Goal: Entertainment & Leisure: Consume media (video, audio)

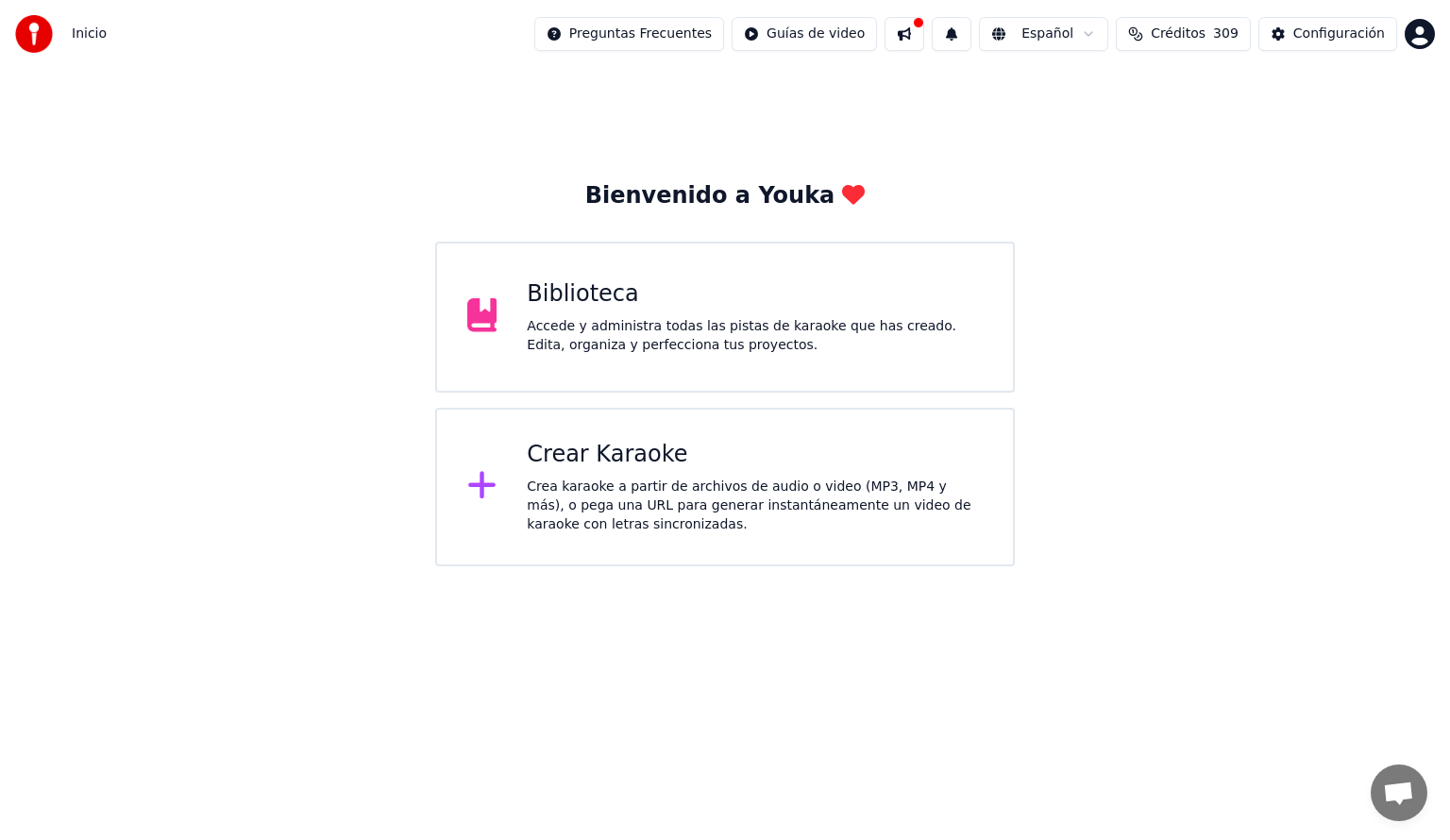
click at [635, 465] on div "Crear Karaoke" at bounding box center [755, 455] width 456 height 31
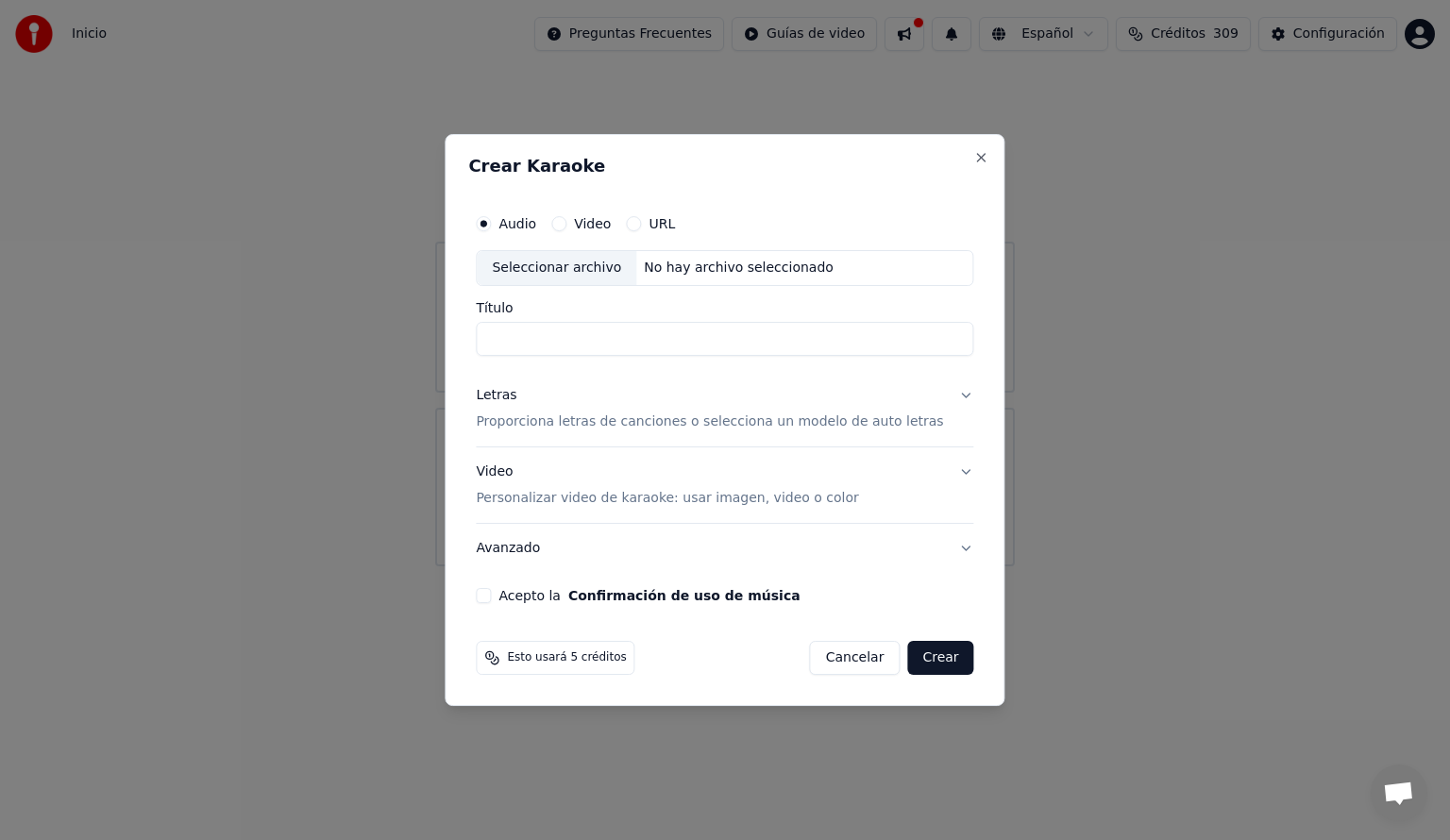
click at [566, 224] on button "Video" at bounding box center [559, 224] width 15 height 15
click at [641, 223] on button "URL" at bounding box center [633, 224] width 15 height 15
click at [936, 269] on button "button" at bounding box center [955, 265] width 37 height 34
type input "**********"
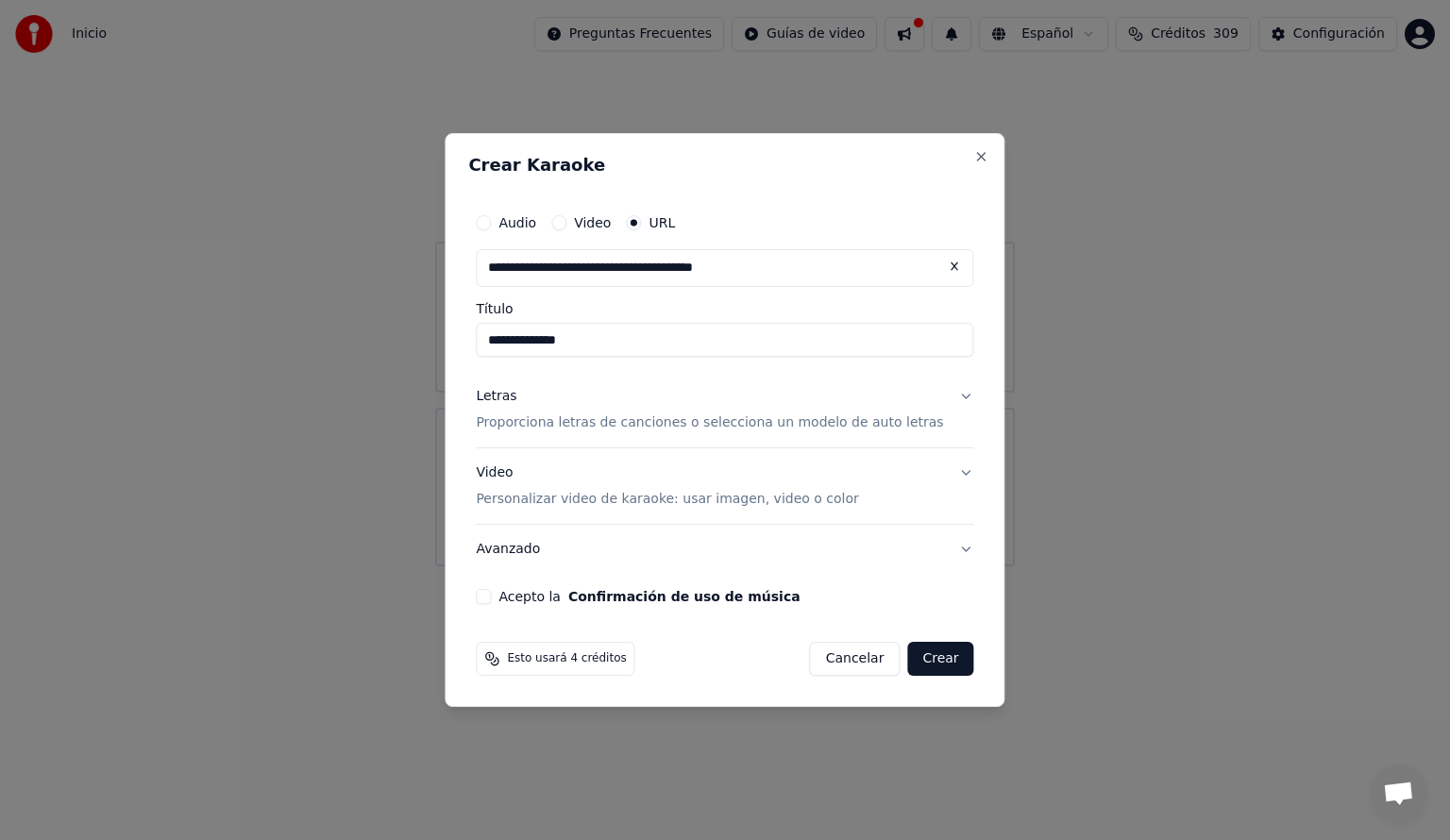
click at [513, 399] on div "Letras" at bounding box center [495, 397] width 40 height 19
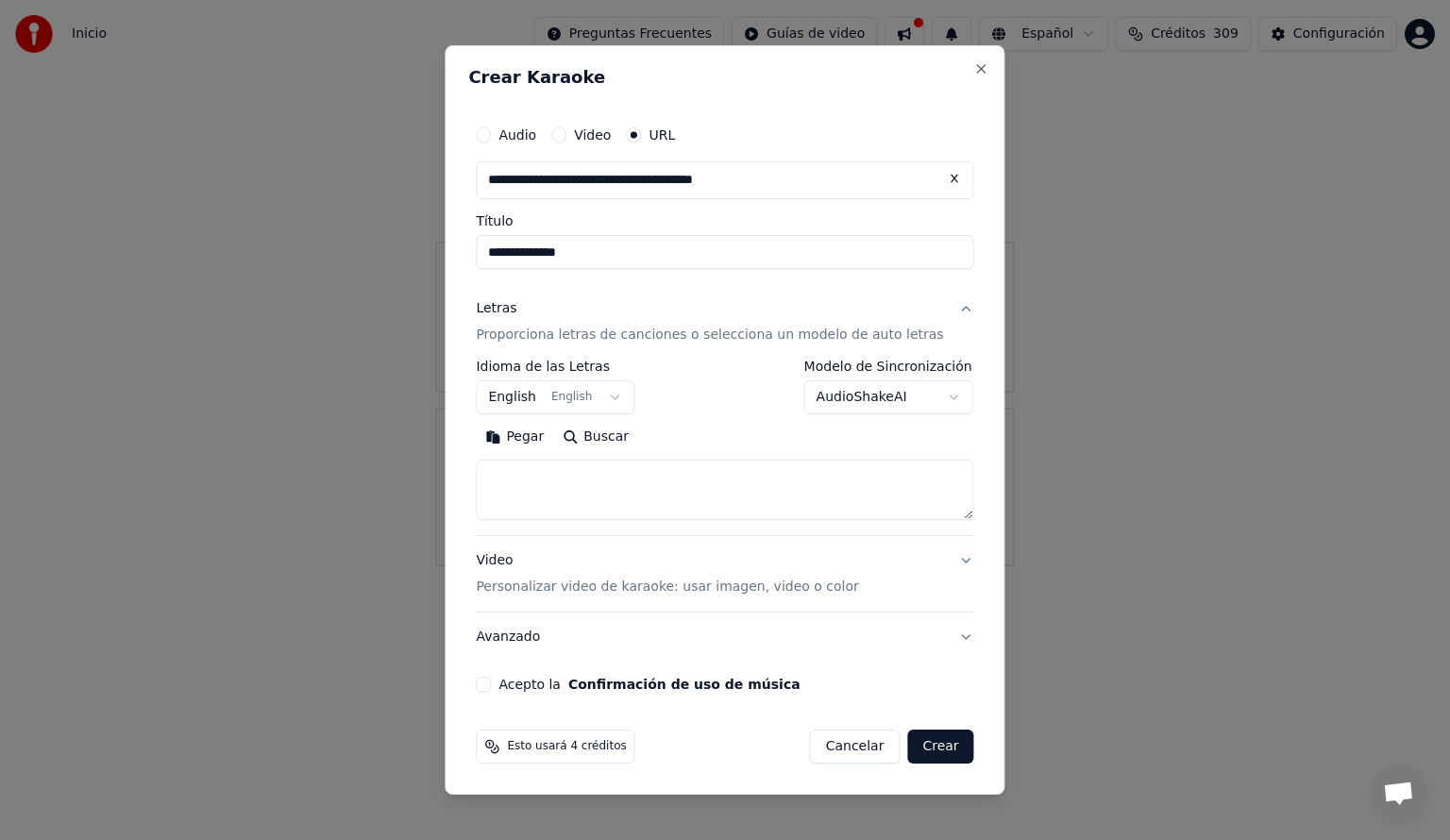
click at [633, 397] on button "English English" at bounding box center [554, 397] width 158 height 34
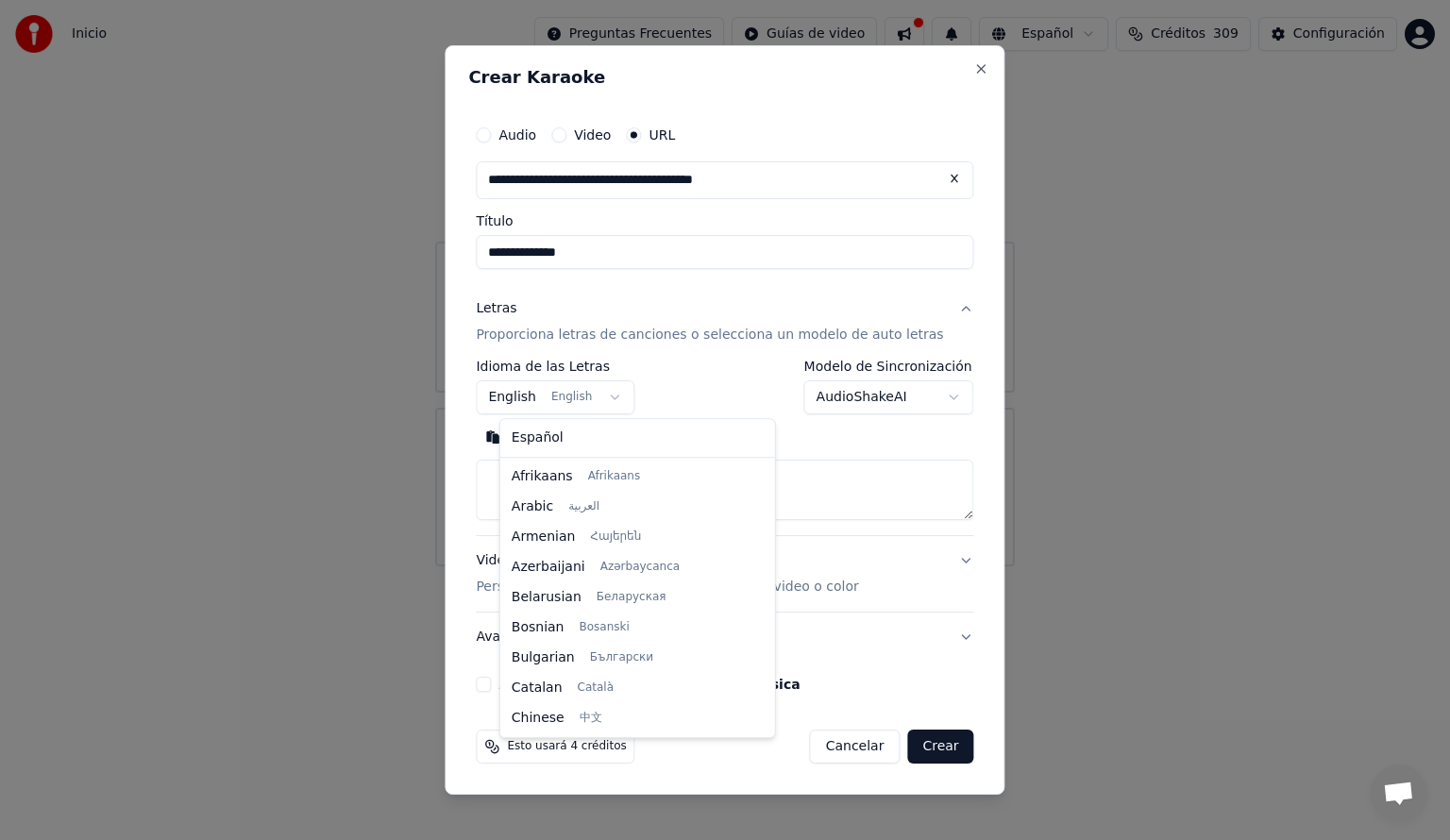
scroll to position [151, 0]
select select "**"
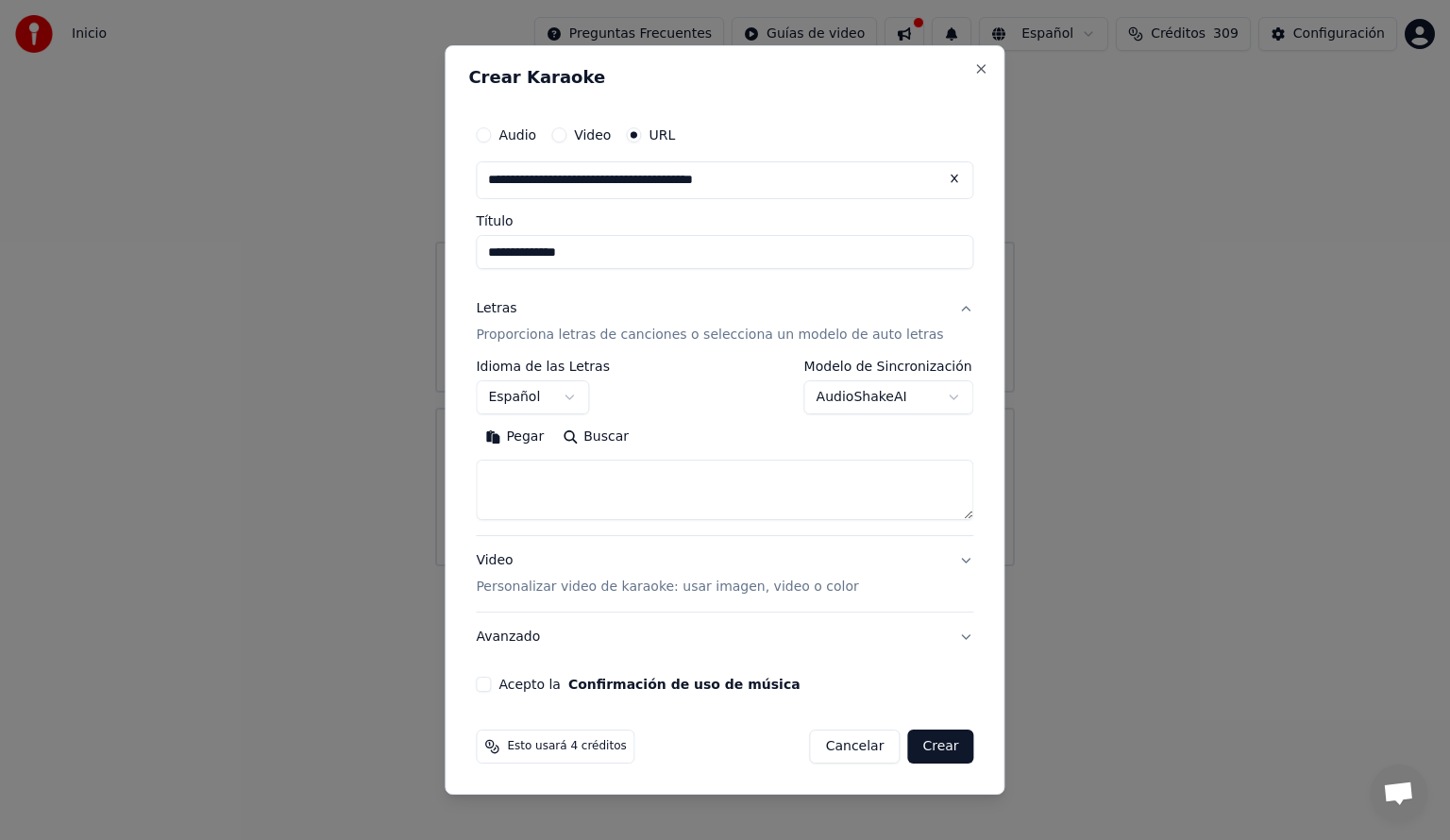
click at [940, 397] on body "**********" at bounding box center [725, 283] width 1450 height 566
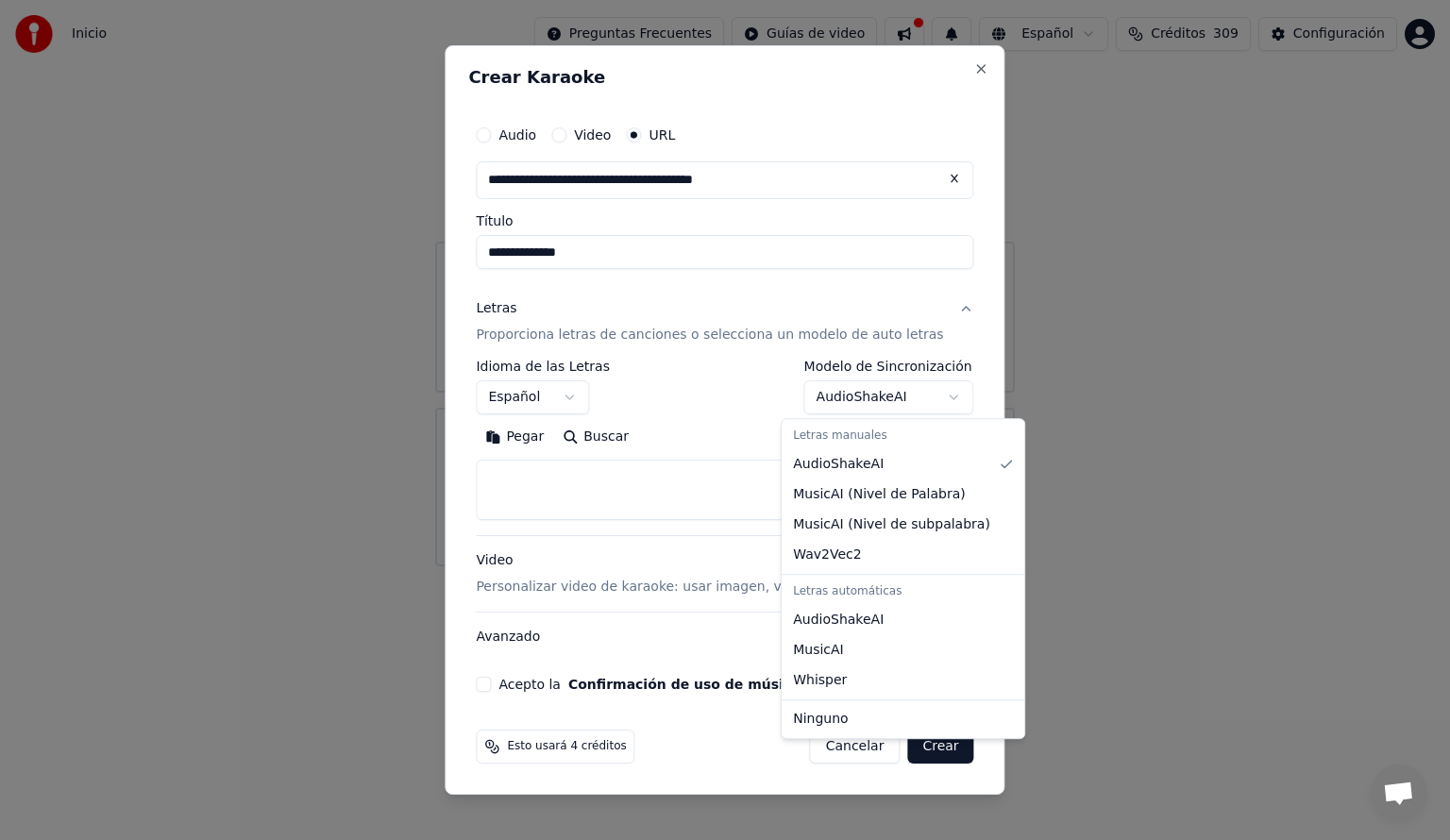
select select "**********"
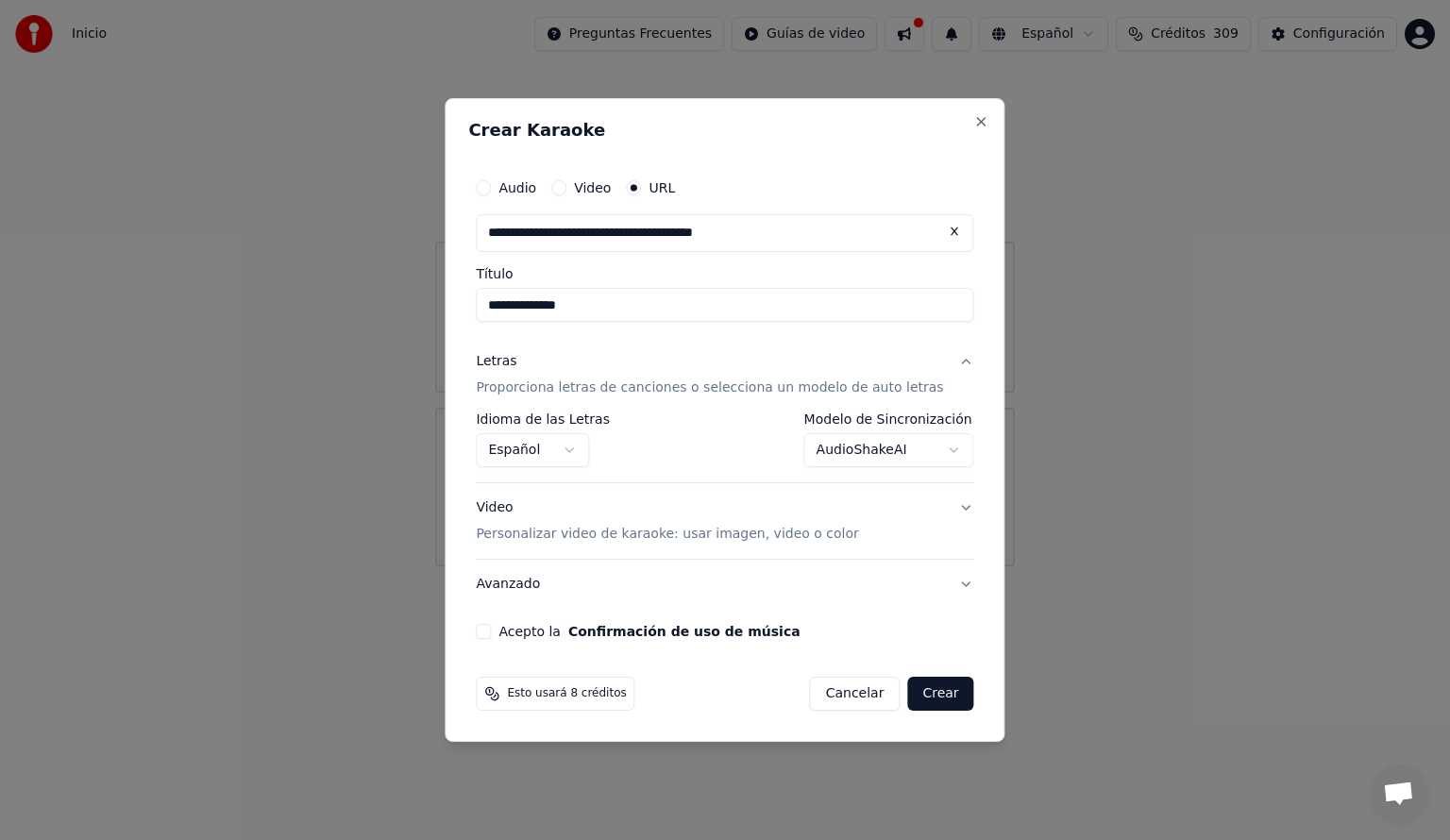
click at [491, 636] on button "Acepto la Confirmación de uso de música" at bounding box center [483, 631] width 15 height 15
click at [929, 690] on button "Crear" at bounding box center [940, 692] width 66 height 34
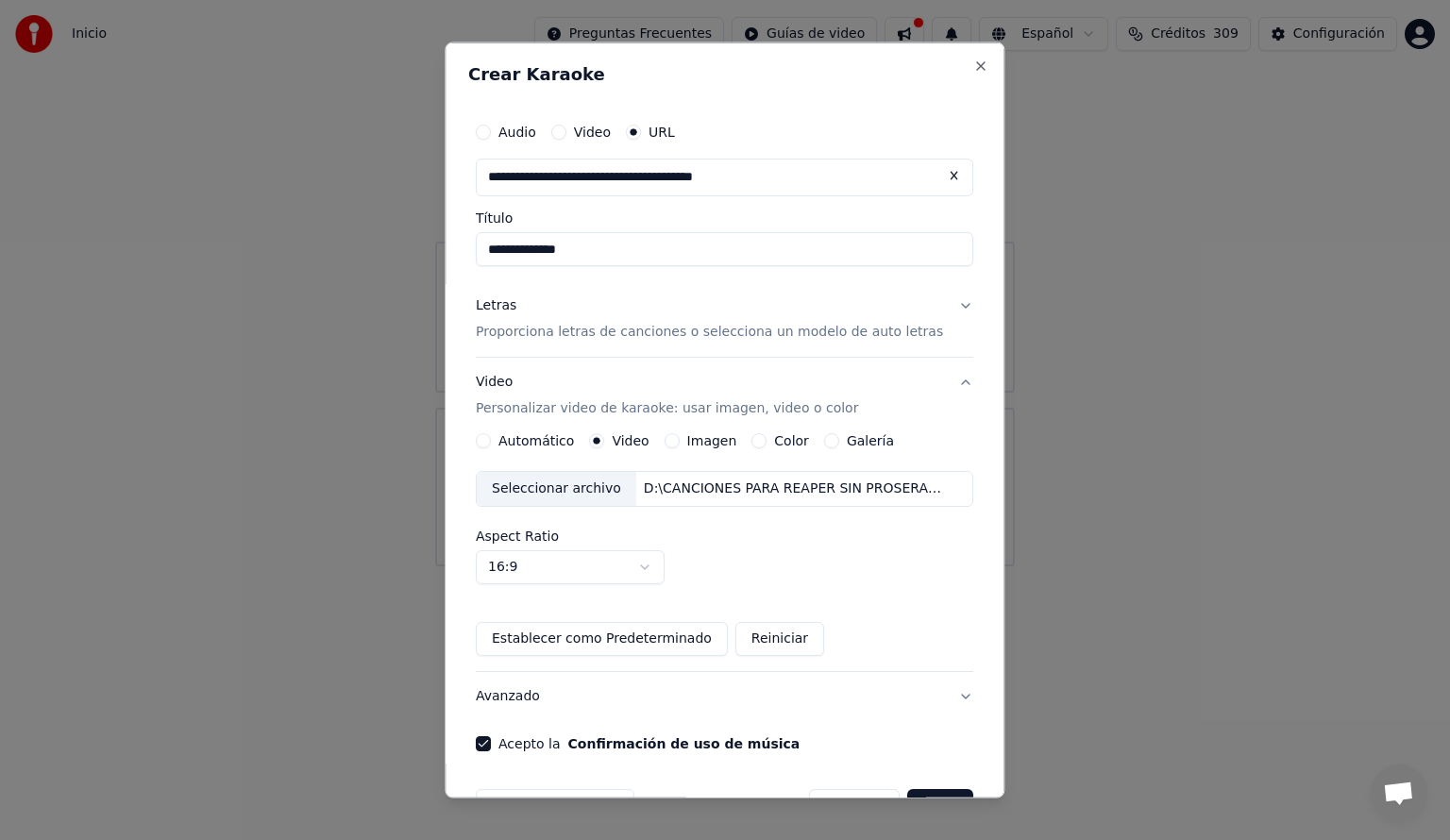
click at [491, 443] on button "Automático" at bounding box center [483, 440] width 15 height 15
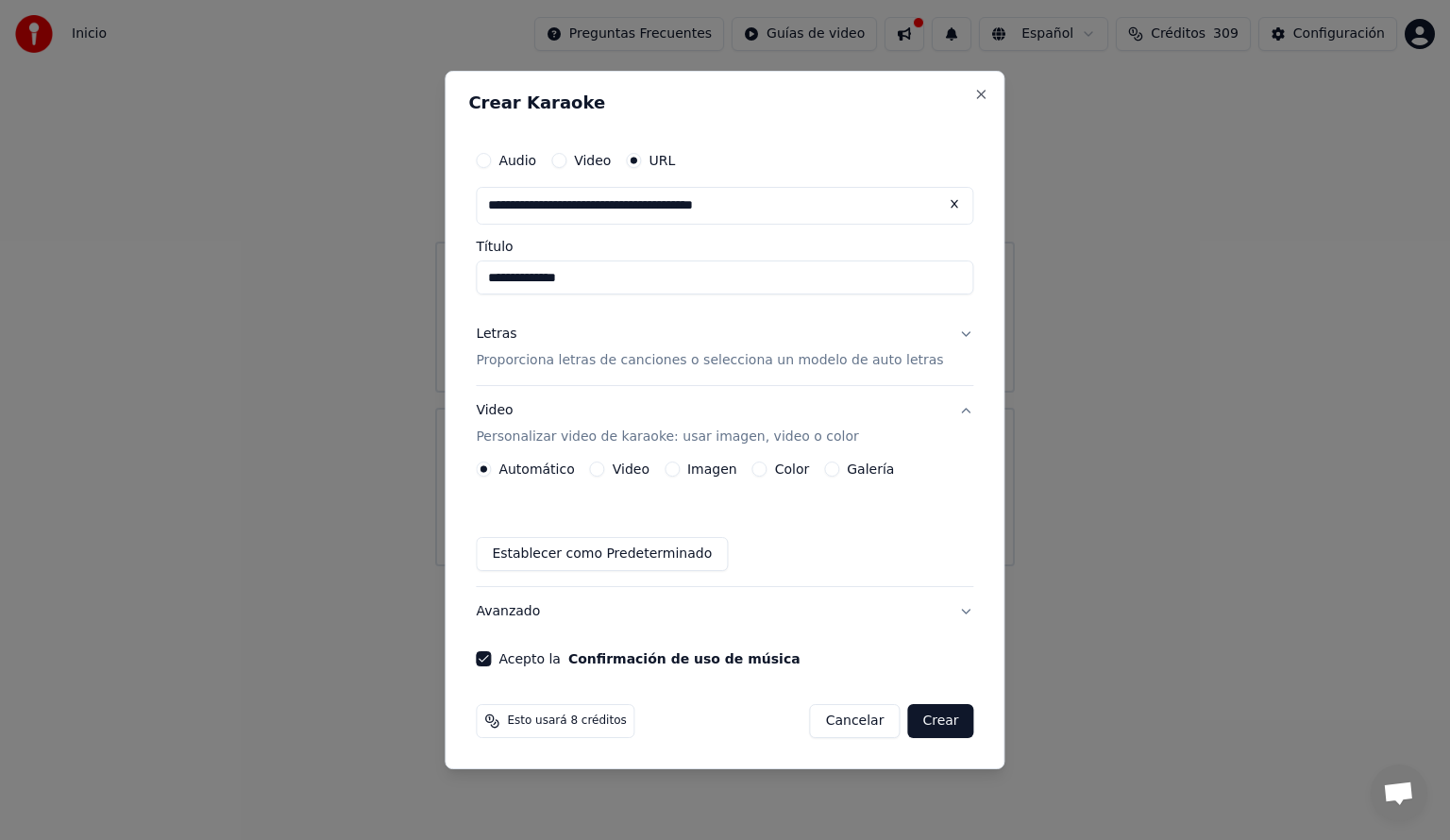
click at [916, 724] on button "Crear" at bounding box center [940, 720] width 66 height 34
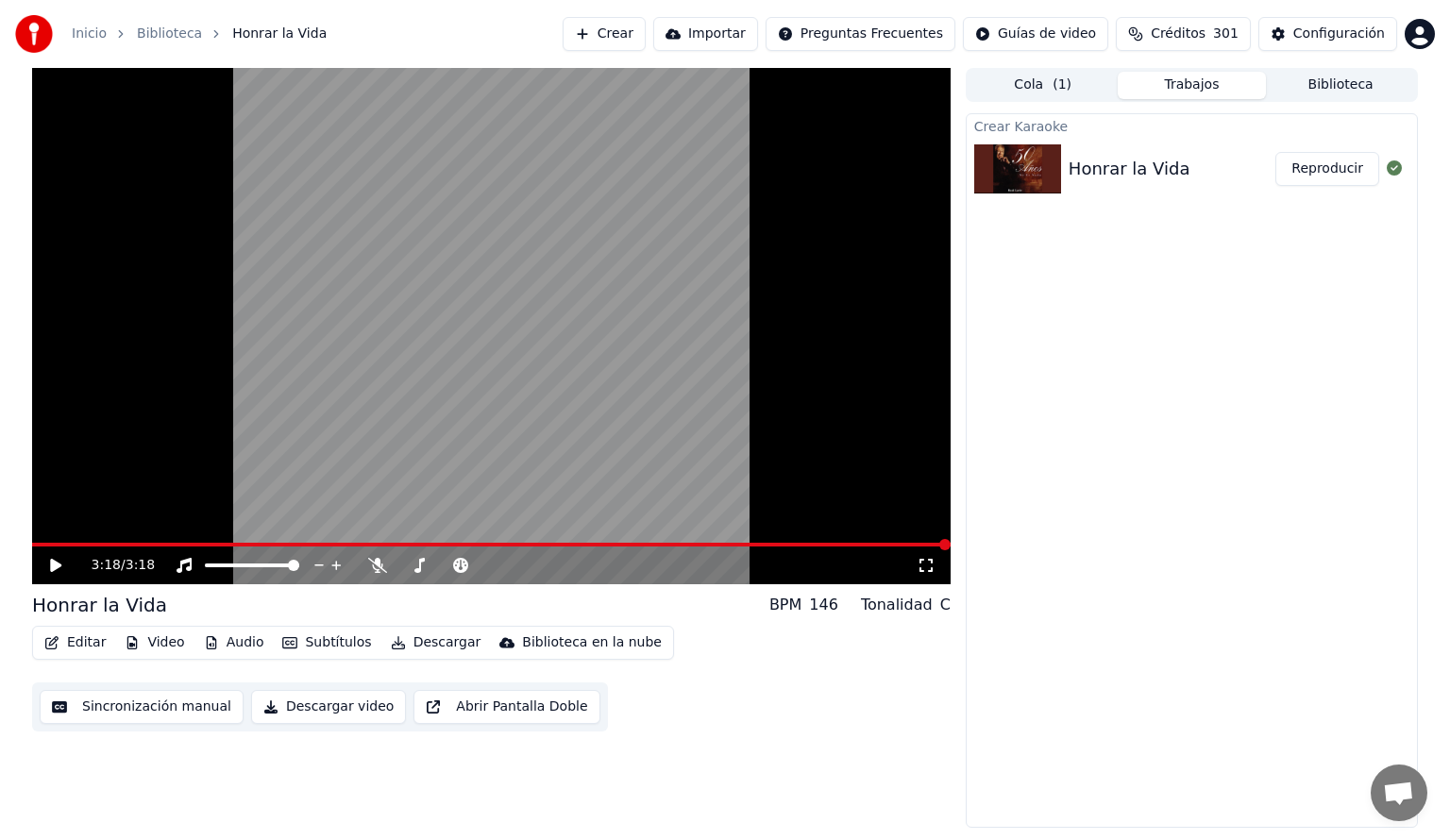
click at [66, 542] on span at bounding box center [491, 544] width 918 height 4
click at [56, 566] on icon at bounding box center [56, 565] width 12 height 13
click at [81, 545] on span at bounding box center [57, 544] width 51 height 4
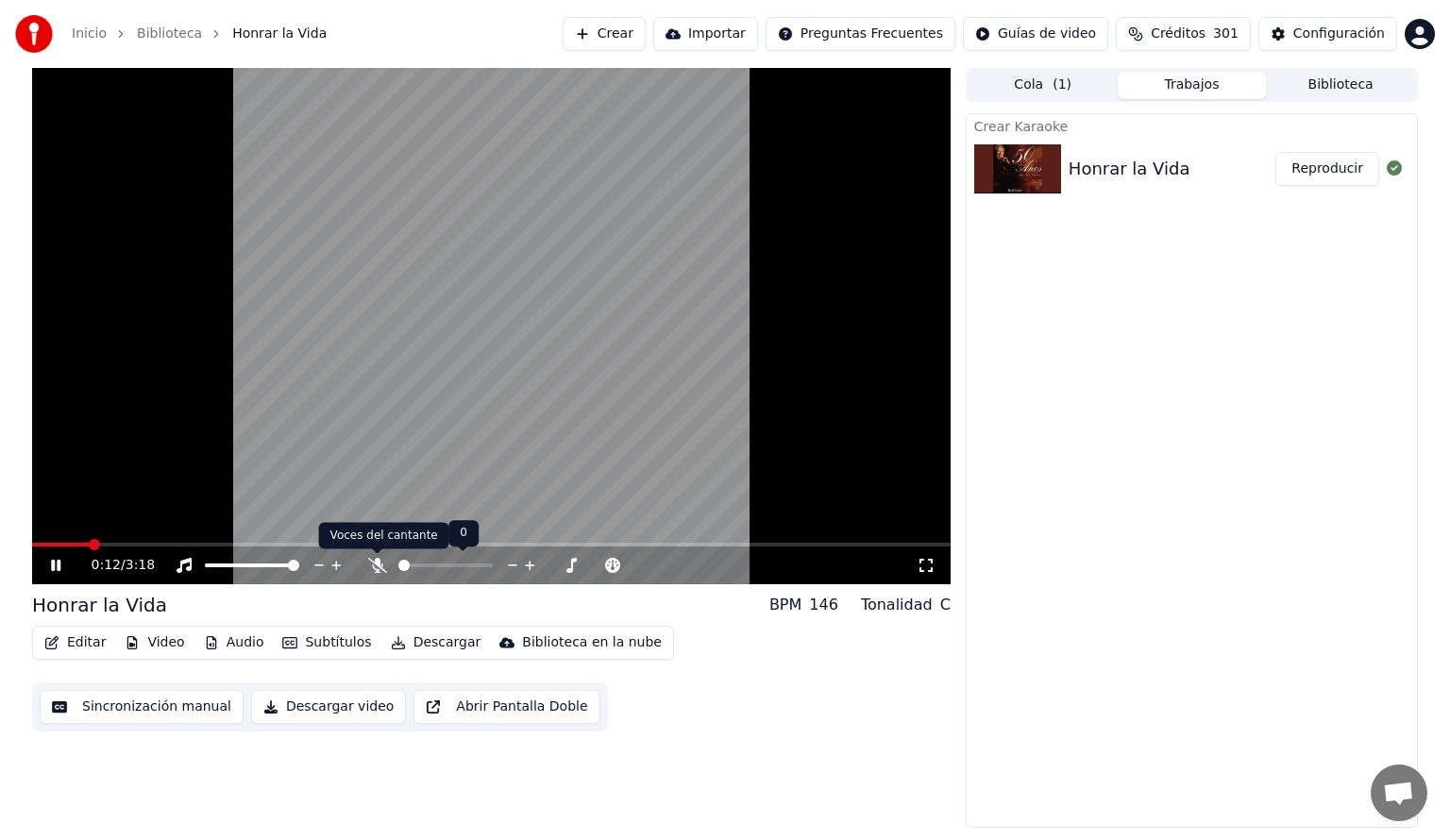
click at [380, 565] on icon at bounding box center [378, 565] width 19 height 15
click at [453, 565] on span at bounding box center [446, 565] width 95 height 4
click at [444, 567] on div at bounding box center [463, 565] width 152 height 19
click at [424, 563] on span at bounding box center [412, 565] width 27 height 4
click at [439, 563] on span at bounding box center [446, 565] width 95 height 4
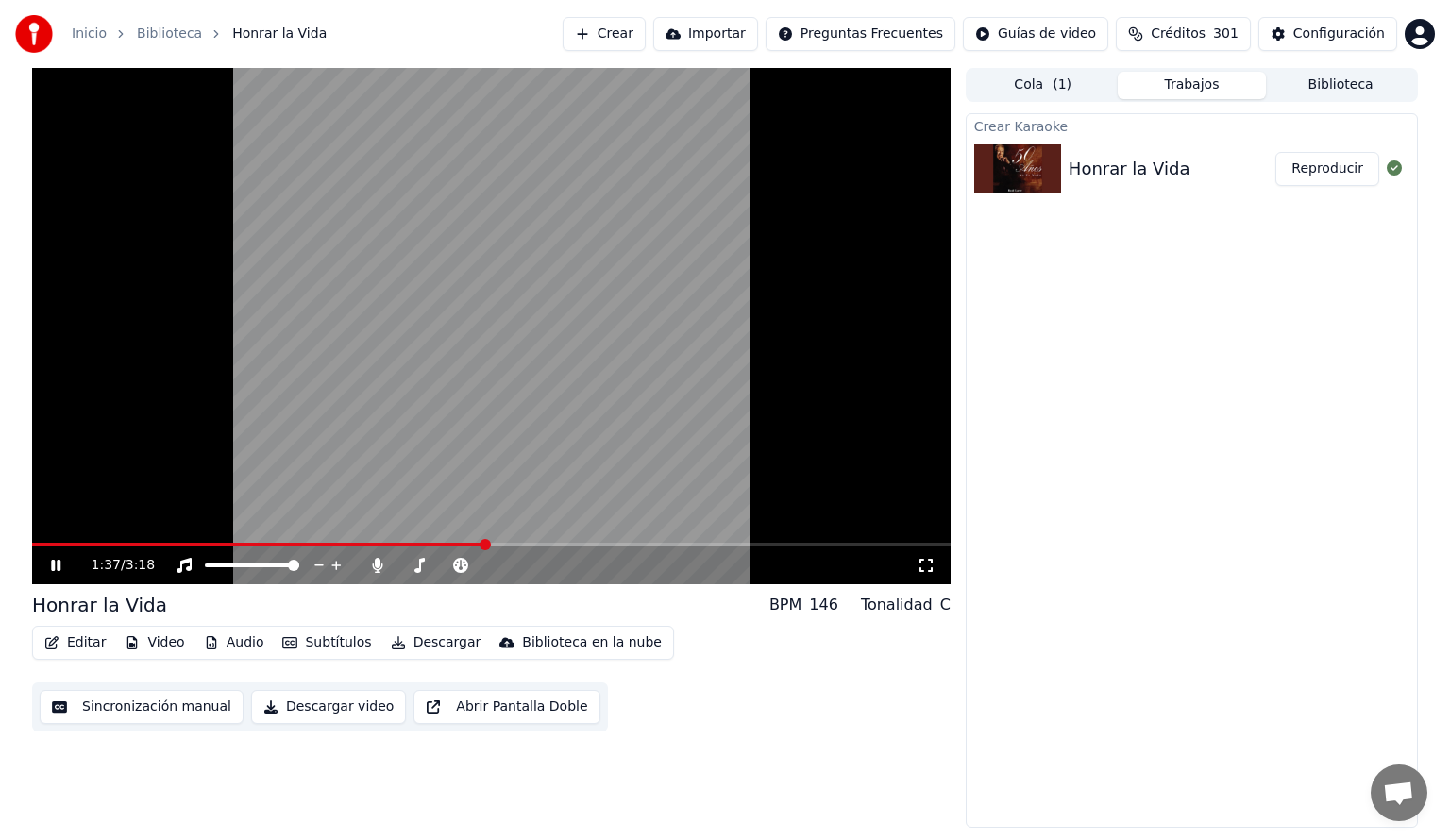
click at [54, 568] on icon at bounding box center [56, 565] width 10 height 11
click at [54, 568] on icon at bounding box center [56, 565] width 12 height 13
click at [417, 640] on button "Descargar" at bounding box center [436, 643] width 105 height 27
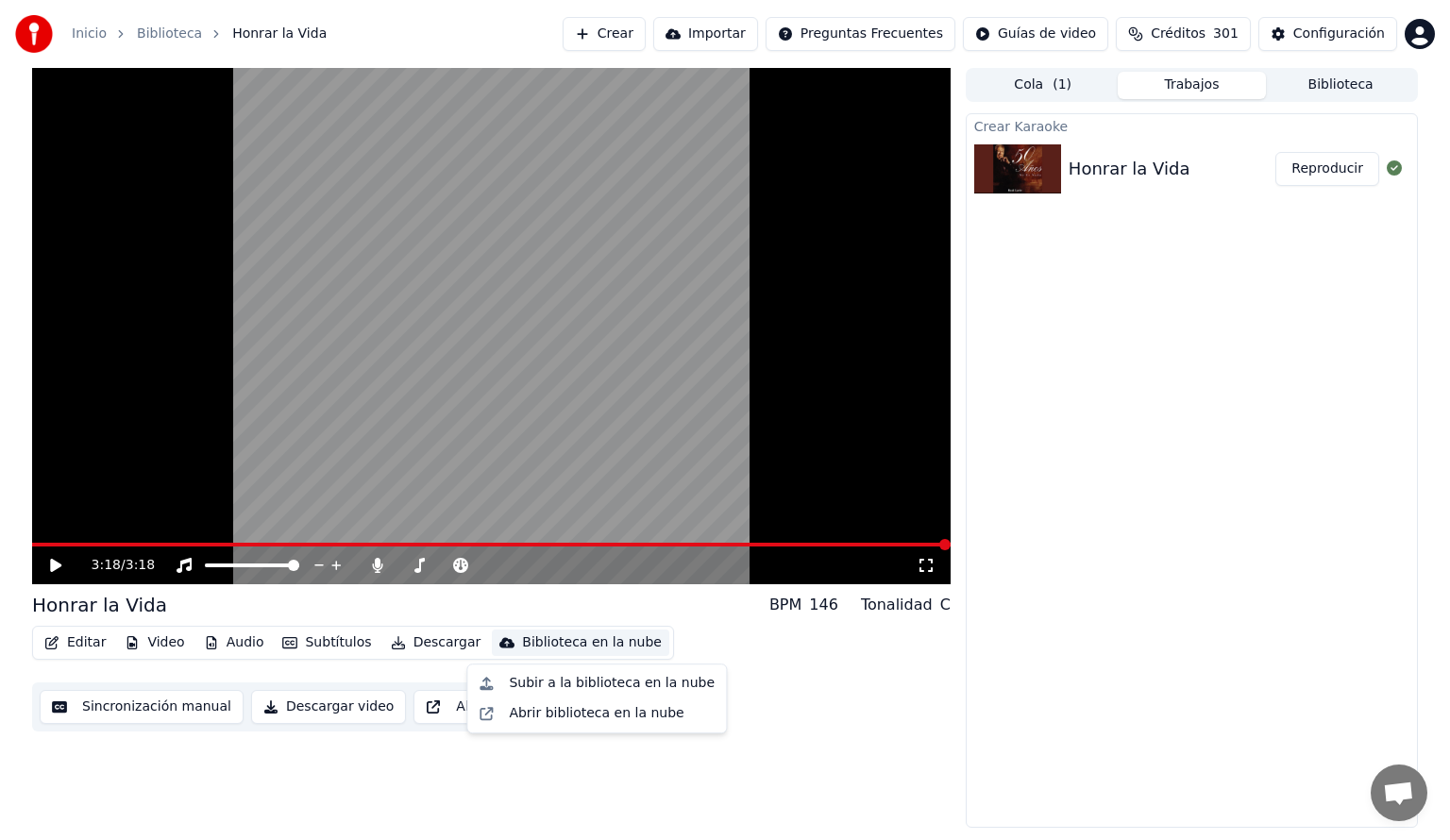
click at [796, 643] on div "Editar Video Audio Subtítulos Descargar Biblioteca en la nube Sincronización ma…" at bounding box center [491, 678] width 918 height 105
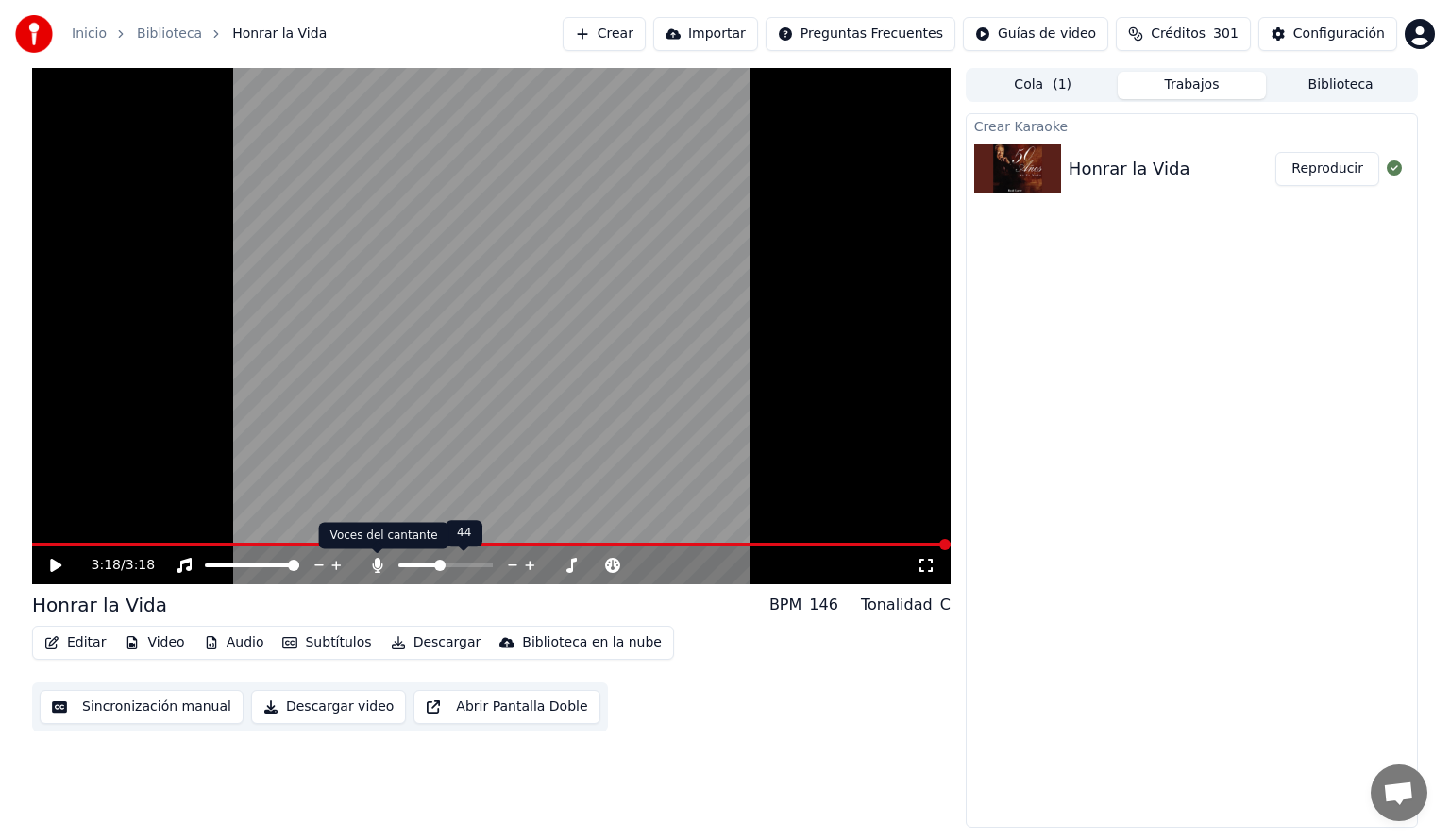
click at [374, 568] on icon at bounding box center [377, 565] width 11 height 15
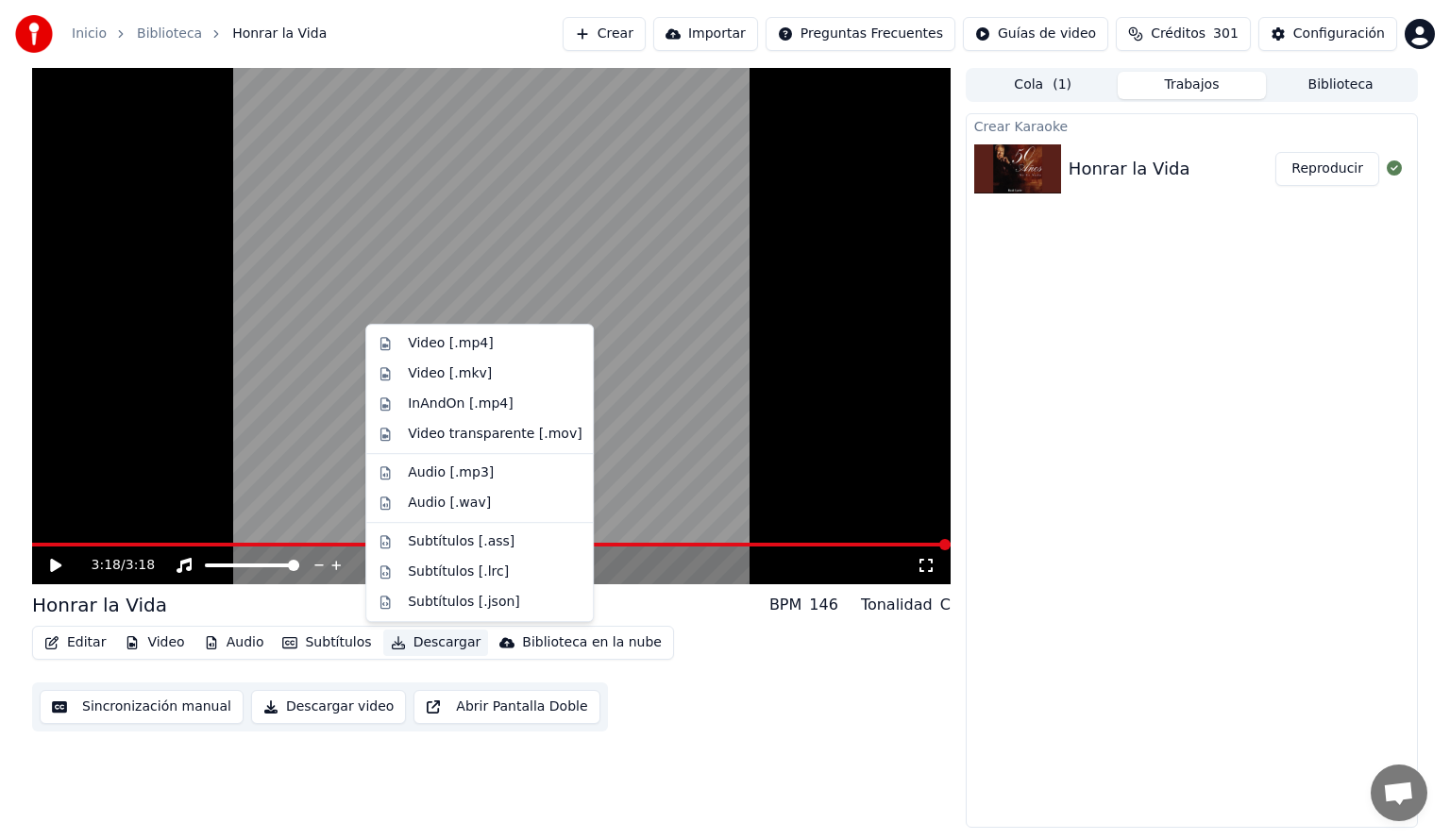
click at [417, 646] on button "Descargar" at bounding box center [436, 643] width 105 height 27
click at [447, 344] on div "Video [.mp4]" at bounding box center [450, 344] width 85 height 19
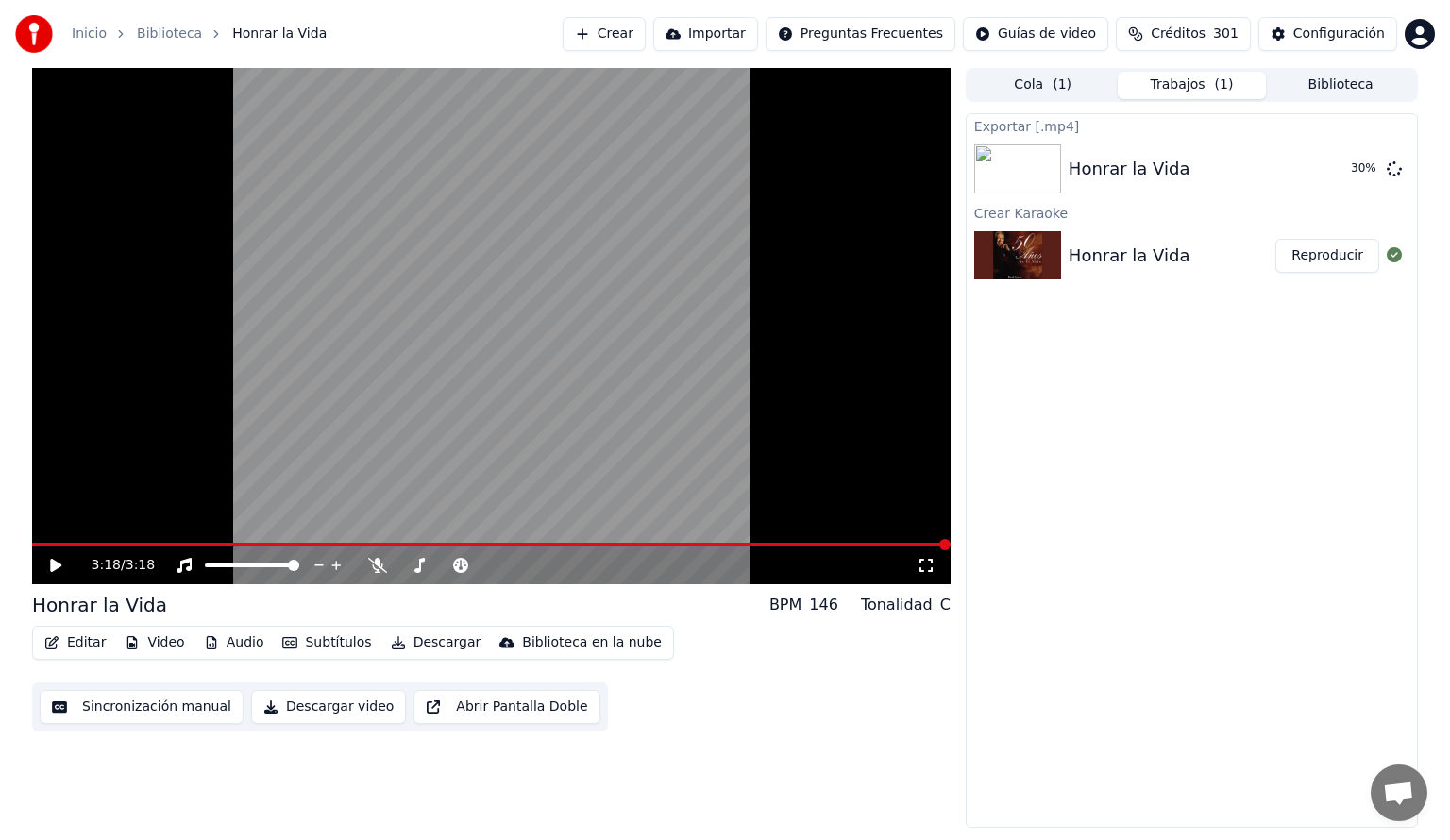
click at [1329, 88] on button "Biblioteca" at bounding box center [1341, 85] width 150 height 28
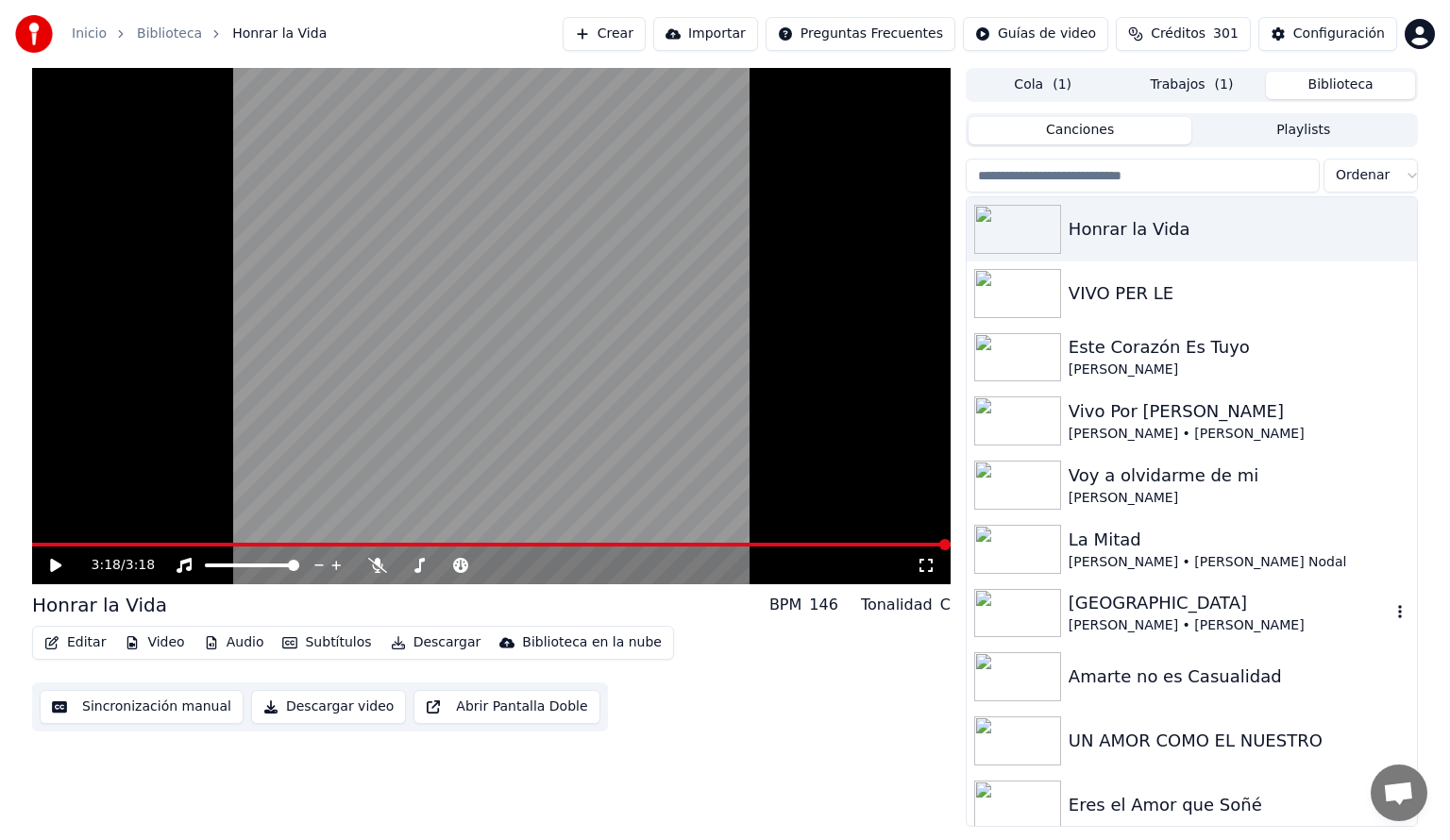
click at [1009, 621] on img at bounding box center [1018, 613] width 87 height 49
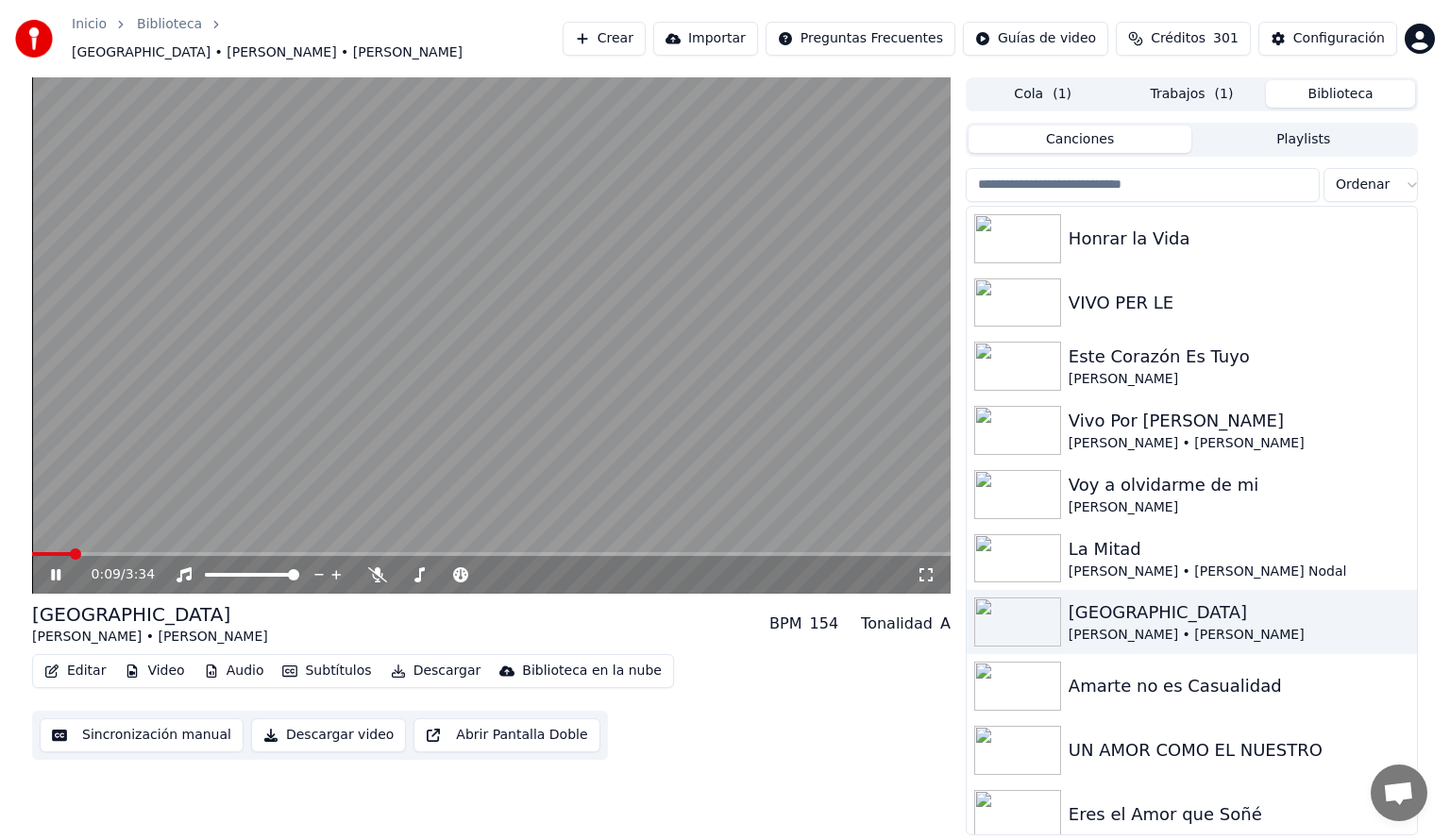
click at [69, 552] on span at bounding box center [491, 554] width 918 height 4
click at [377, 567] on icon at bounding box center [378, 575] width 19 height 15
click at [419, 573] on span at bounding box center [446, 575] width 95 height 4
click at [446, 573] on span at bounding box center [446, 575] width 95 height 4
click at [59, 569] on icon at bounding box center [56, 575] width 10 height 11
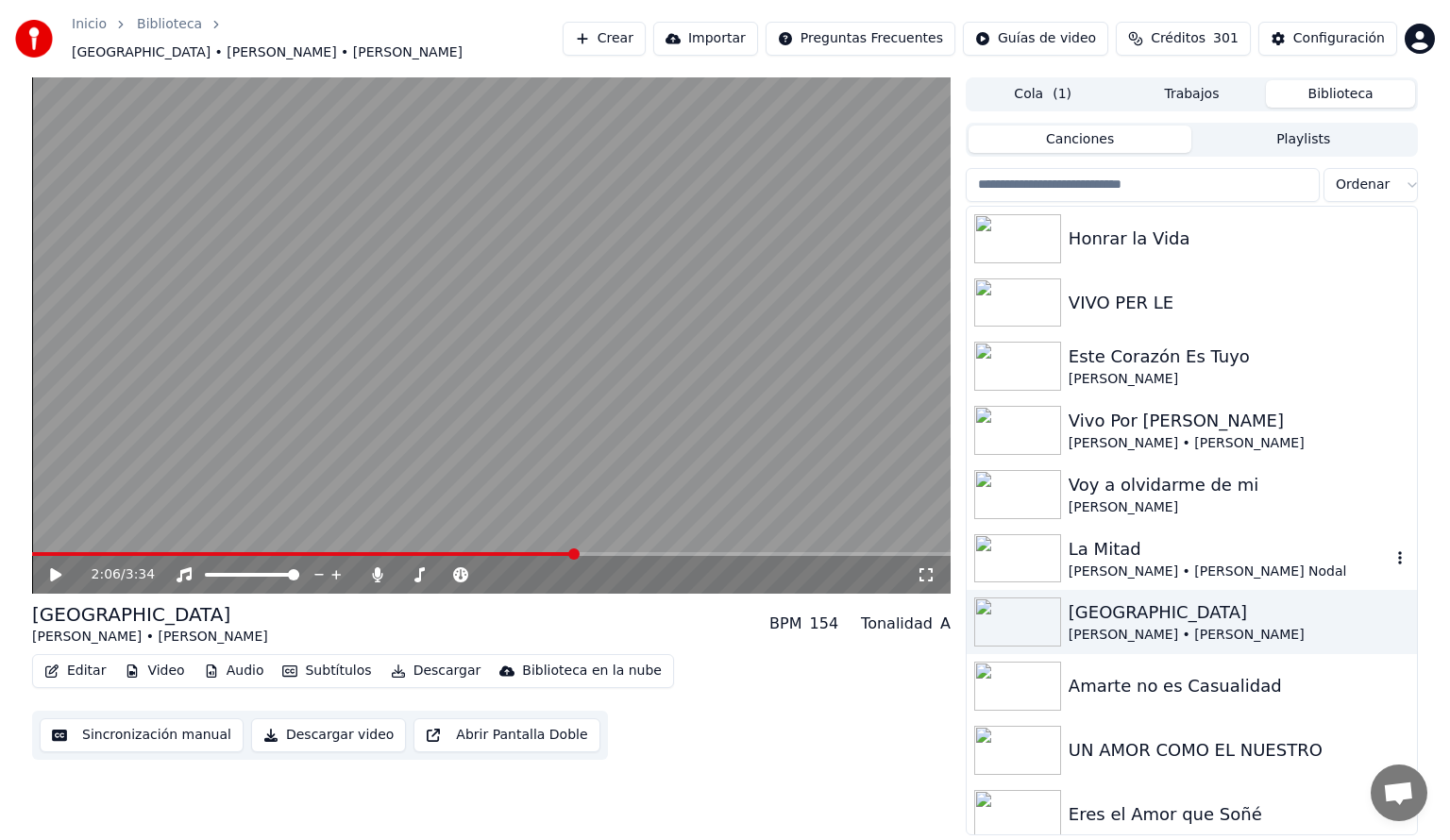
click at [1042, 544] on img at bounding box center [1018, 558] width 87 height 49
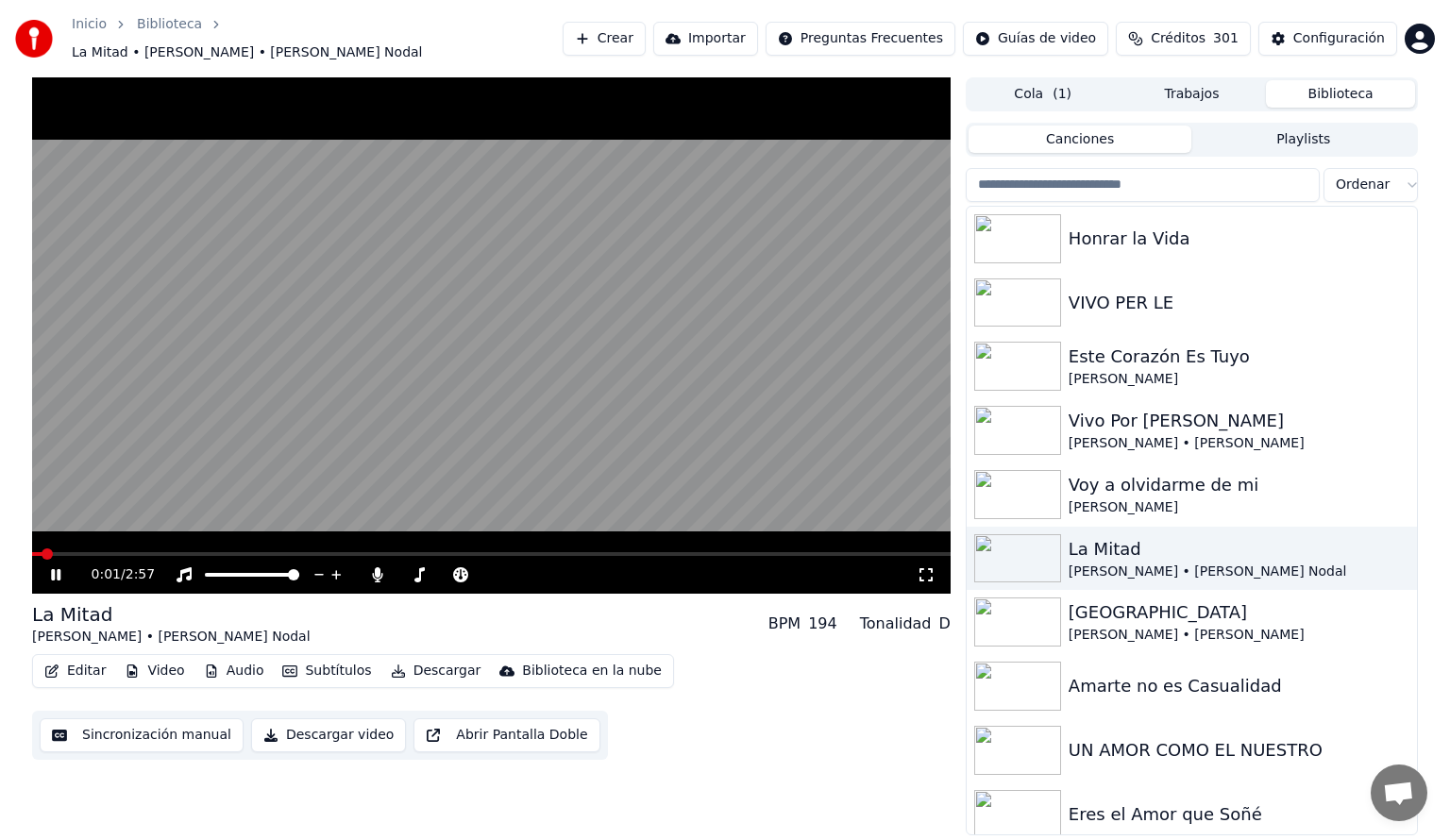
click at [103, 552] on span at bounding box center [491, 554] width 918 height 4
click at [79, 552] on span at bounding box center [55, 554] width 46 height 4
click at [56, 552] on span at bounding box center [44, 554] width 26 height 4
click at [45, 552] on span at bounding box center [39, 554] width 15 height 4
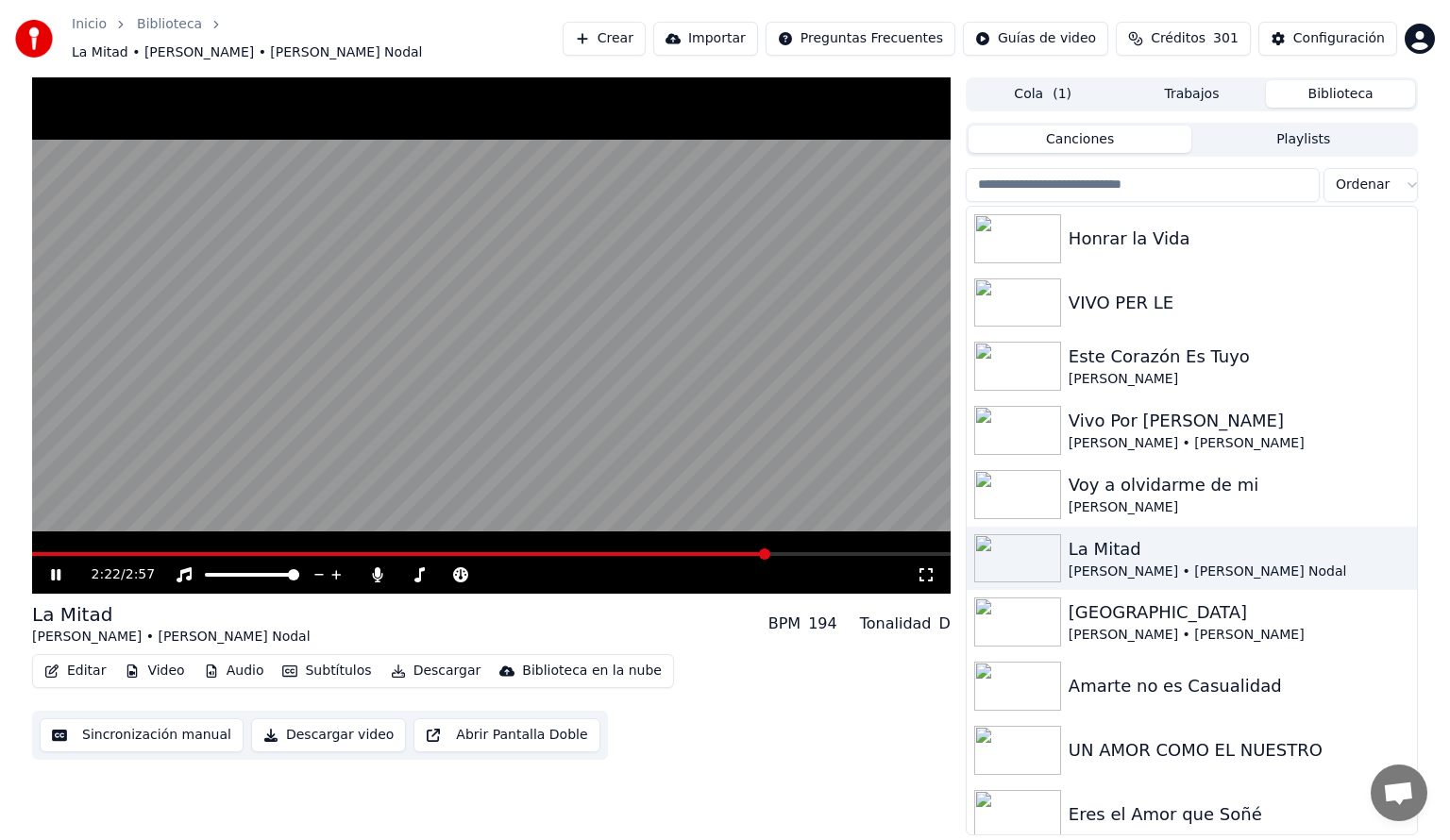
click at [767, 552] on span at bounding box center [400, 554] width 736 height 4
click at [378, 567] on icon at bounding box center [377, 575] width 11 height 15
click at [49, 567] on icon at bounding box center [69, 575] width 44 height 15
click at [430, 660] on button "Descargar" at bounding box center [436, 671] width 105 height 27
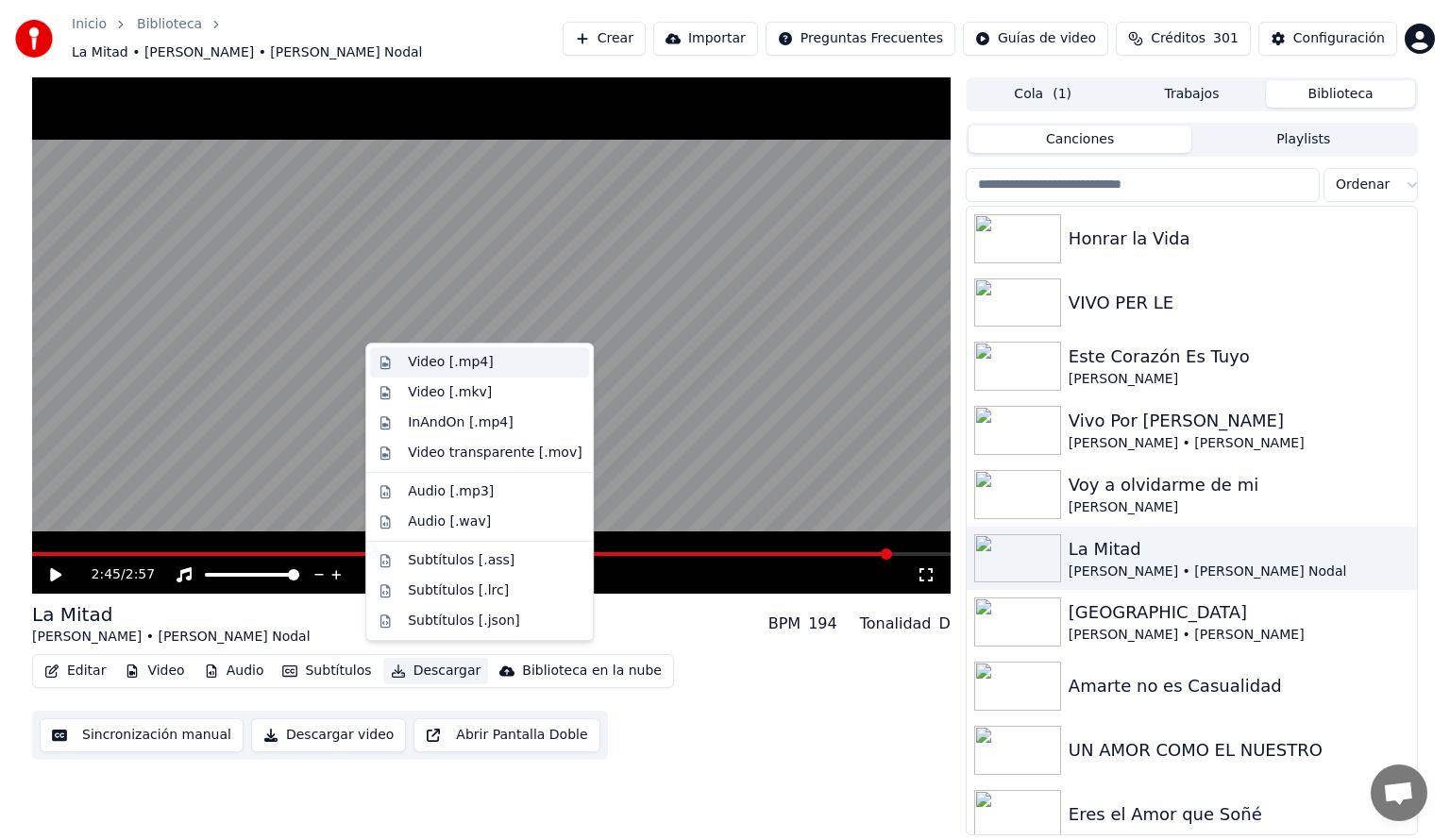
click at [443, 360] on div "Video [.mp4]" at bounding box center [450, 362] width 85 height 19
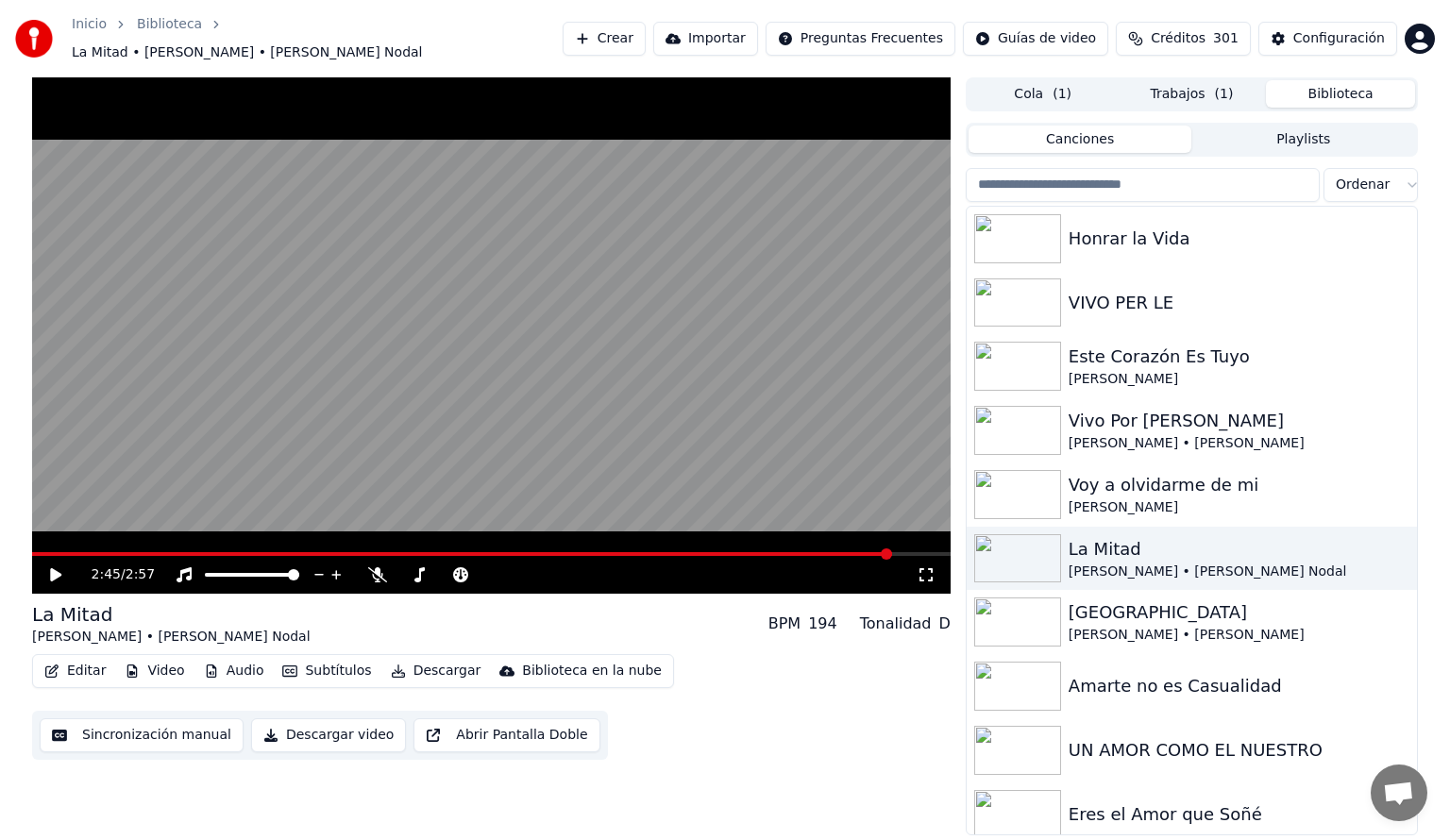
click at [1323, 87] on button "Biblioteca" at bounding box center [1341, 94] width 150 height 28
click at [1018, 484] on img at bounding box center [1018, 494] width 87 height 49
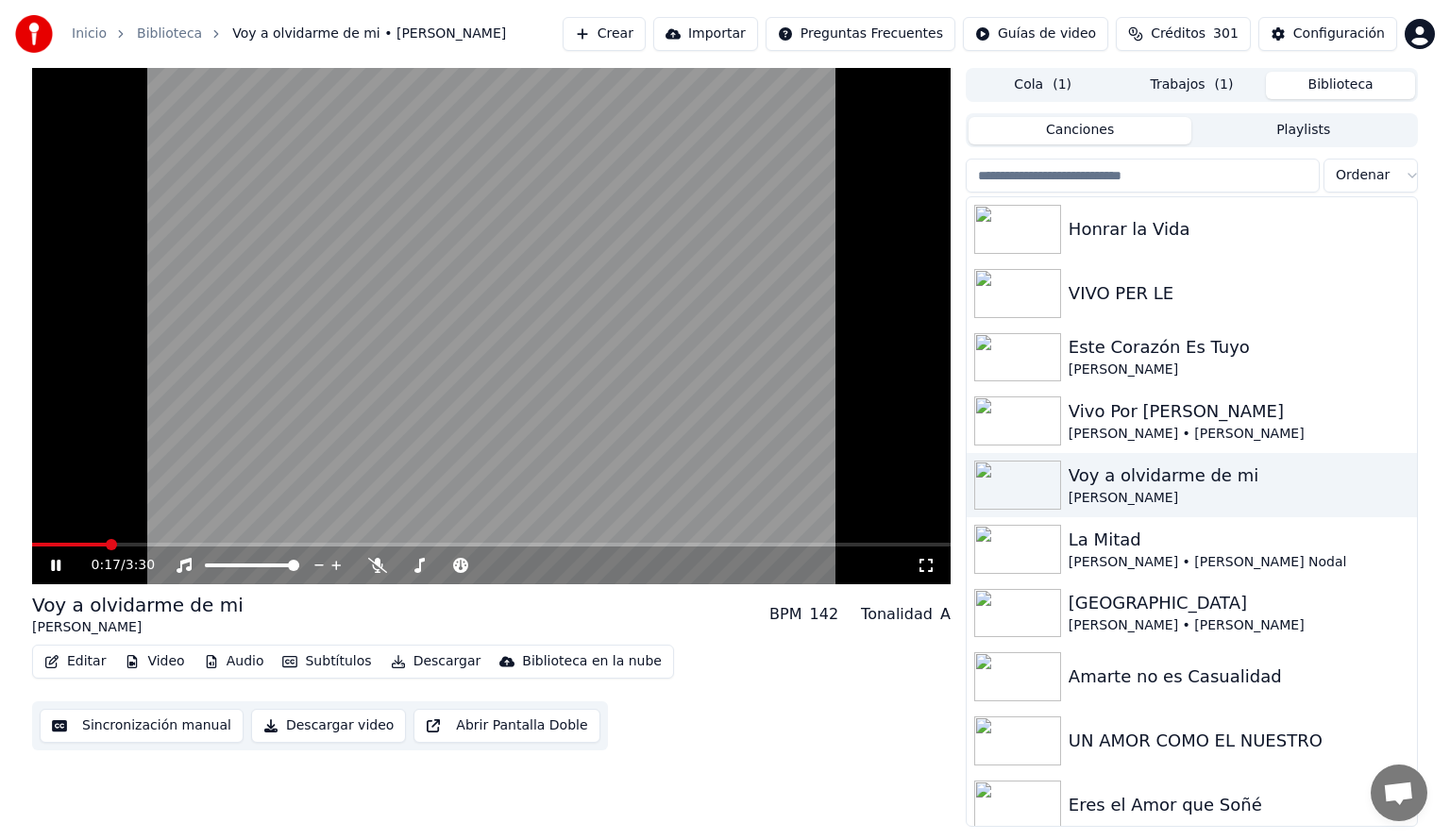
click at [107, 545] on span at bounding box center [491, 544] width 918 height 4
click at [158, 542] on span at bounding box center [491, 544] width 918 height 4
click at [126, 543] on span at bounding box center [80, 544] width 96 height 4
click at [228, 543] on span at bounding box center [491, 544] width 918 height 4
click at [268, 543] on span at bounding box center [491, 544] width 918 height 4
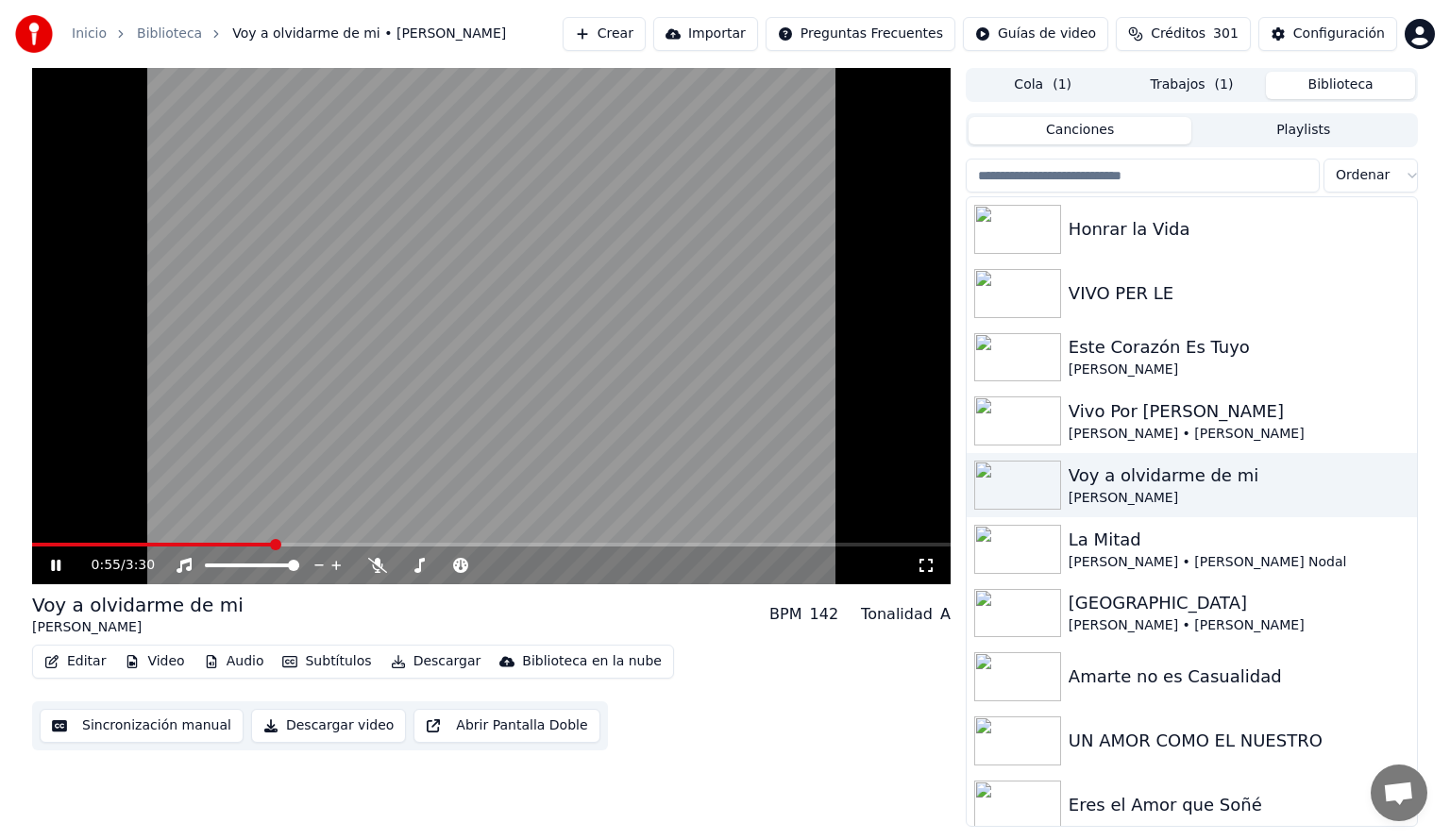
click at [238, 662] on button "Audio" at bounding box center [234, 662] width 76 height 27
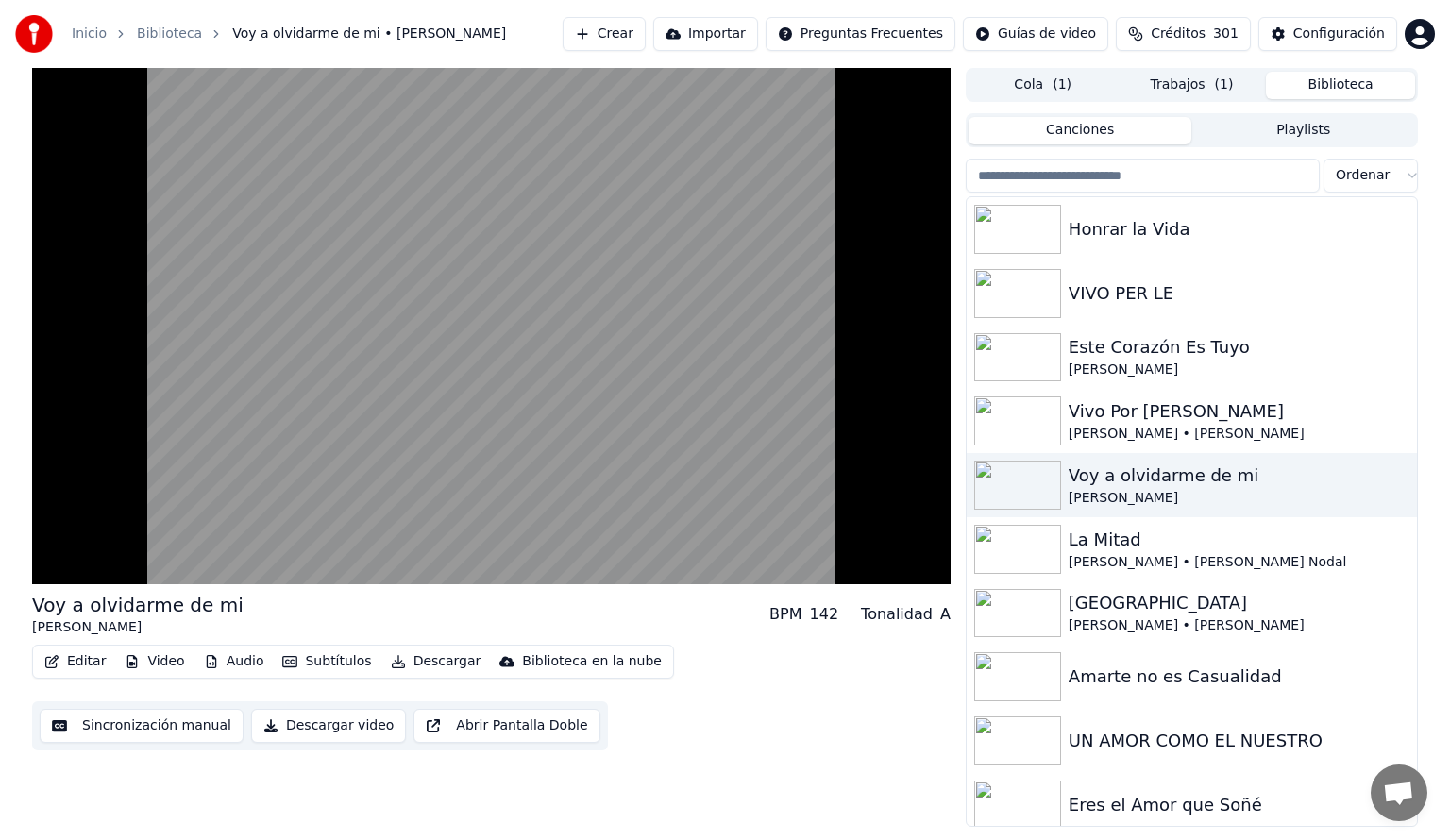
click at [771, 725] on div "Editar Video Audio Subtítulos Descargar Biblioteca en la nube Sincronización ma…" at bounding box center [491, 697] width 918 height 105
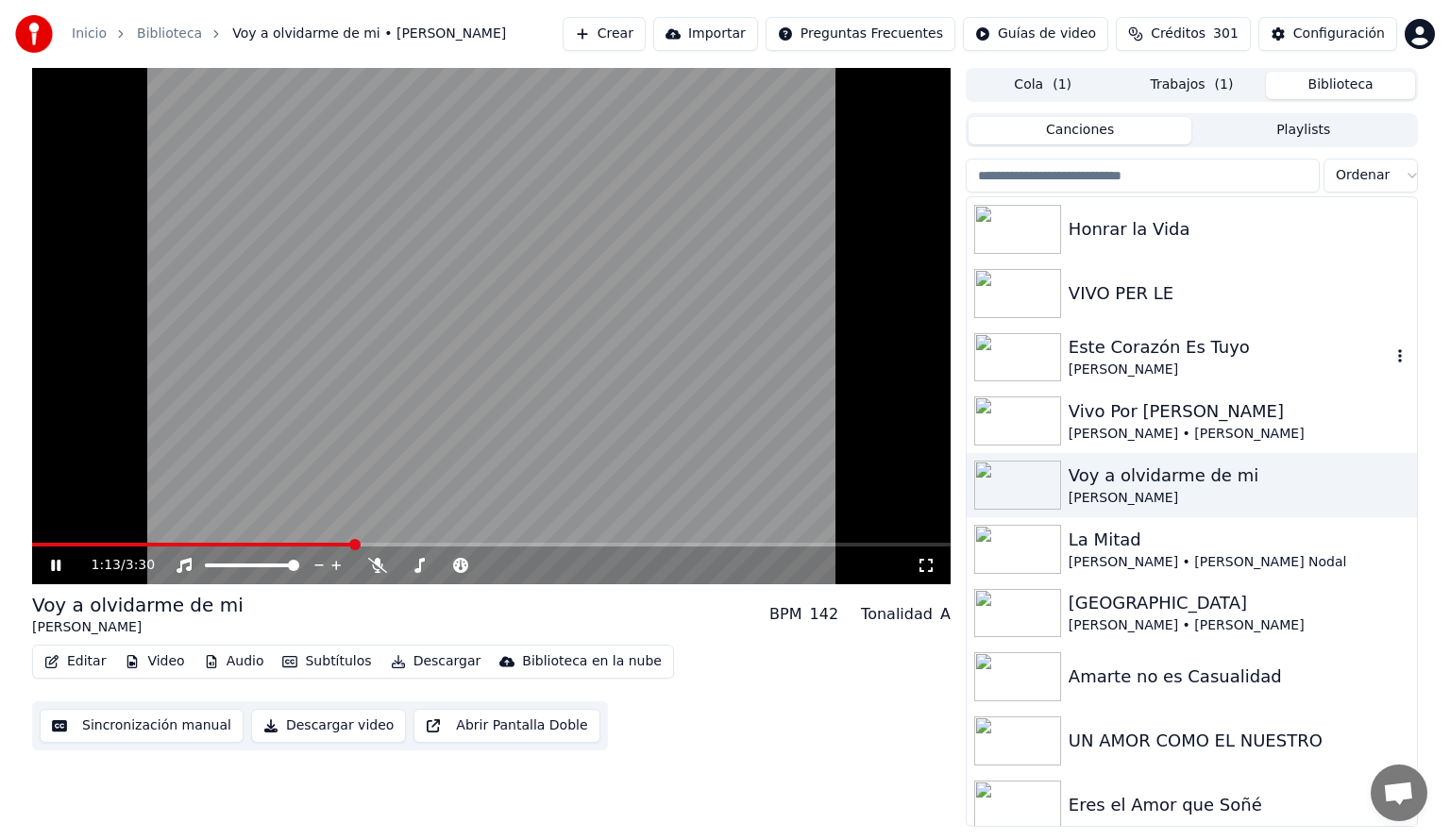
click at [1011, 354] on img at bounding box center [1018, 357] width 87 height 49
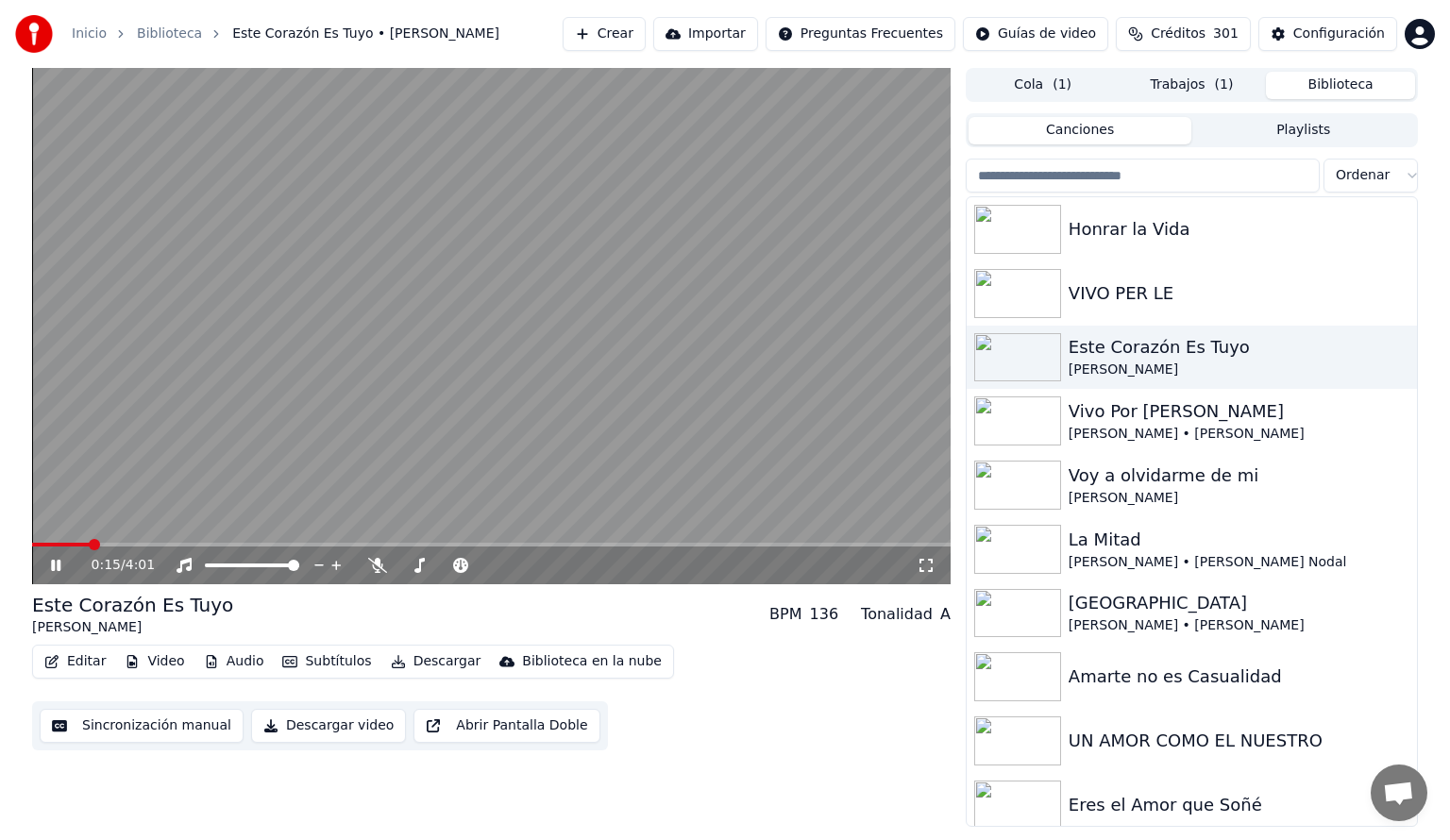
click at [88, 542] on span at bounding box center [491, 544] width 918 height 4
click at [138, 545] on span at bounding box center [491, 544] width 918 height 4
click at [207, 542] on span at bounding box center [491, 544] width 918 height 4
click at [266, 544] on span at bounding box center [491, 544] width 918 height 4
click at [335, 664] on button "Subtítulos" at bounding box center [327, 662] width 104 height 27
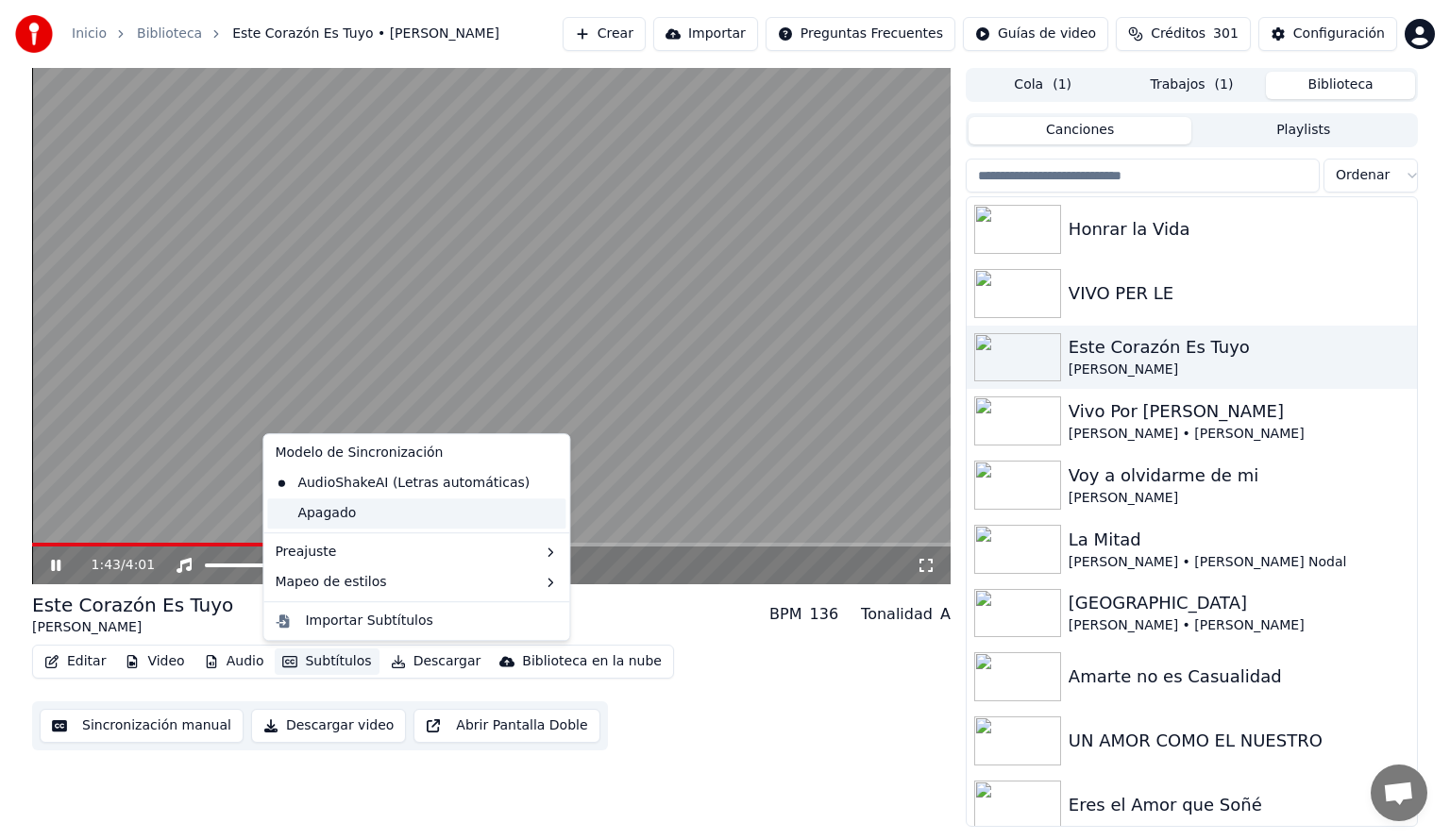
click at [330, 517] on div "Apagado" at bounding box center [416, 513] width 298 height 31
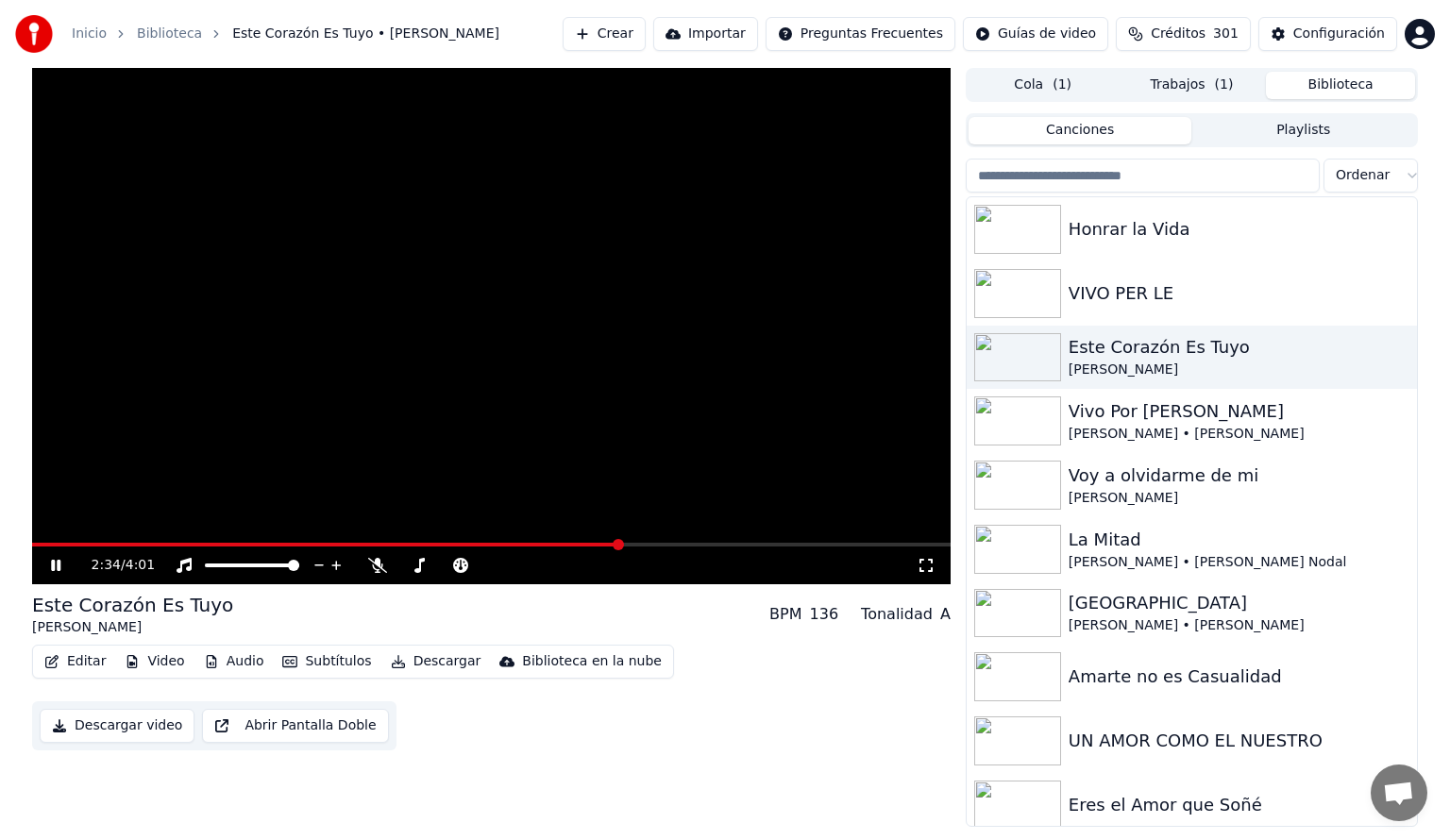
click at [55, 566] on icon at bounding box center [69, 565] width 44 height 15
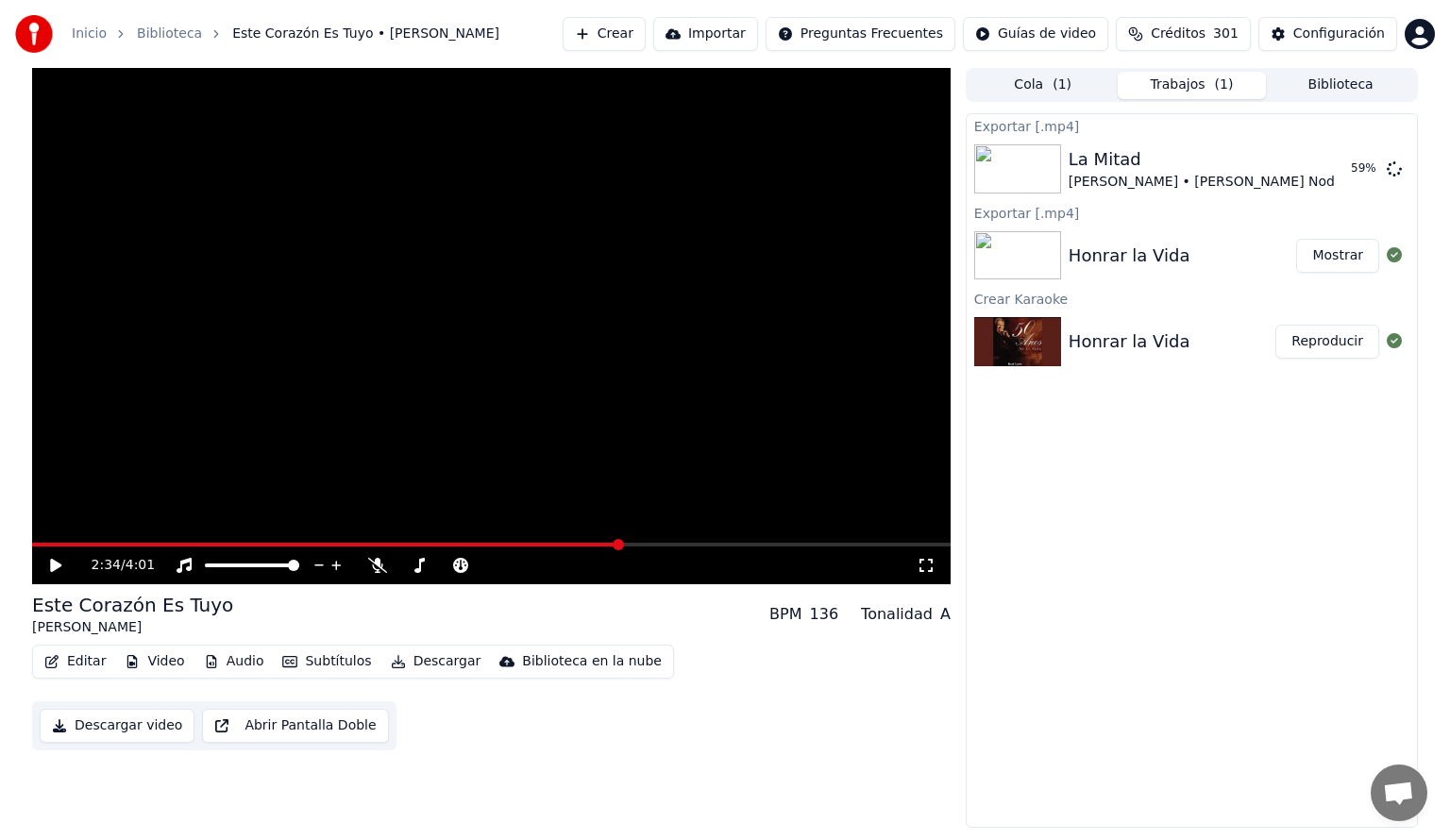
click at [1215, 88] on span "( 1 )" at bounding box center [1225, 85] width 19 height 19
click at [1322, 89] on button "Biblioteca" at bounding box center [1341, 85] width 150 height 28
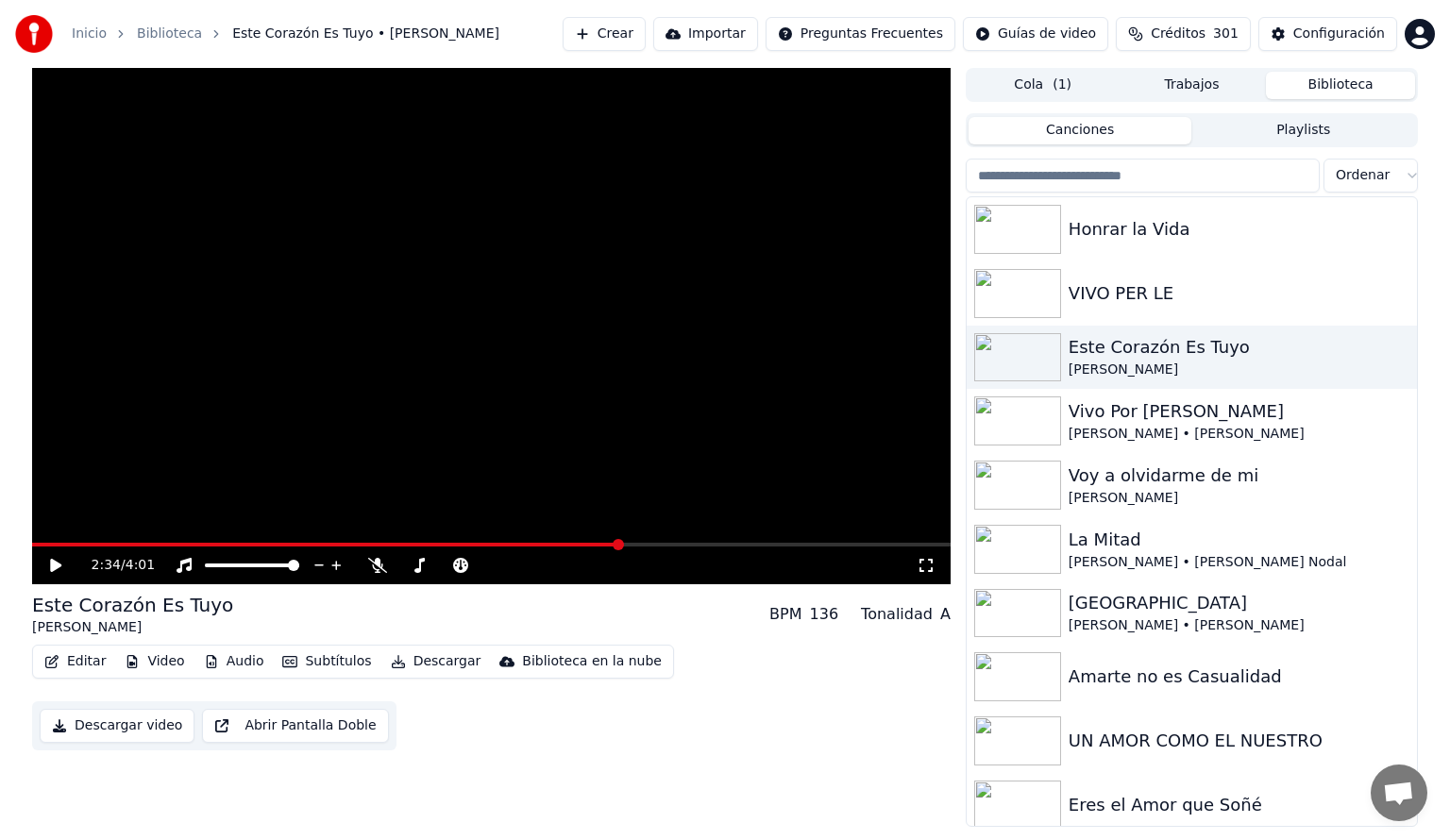
click at [55, 559] on icon at bounding box center [69, 565] width 44 height 15
click at [212, 566] on span at bounding box center [209, 565] width 8 height 4
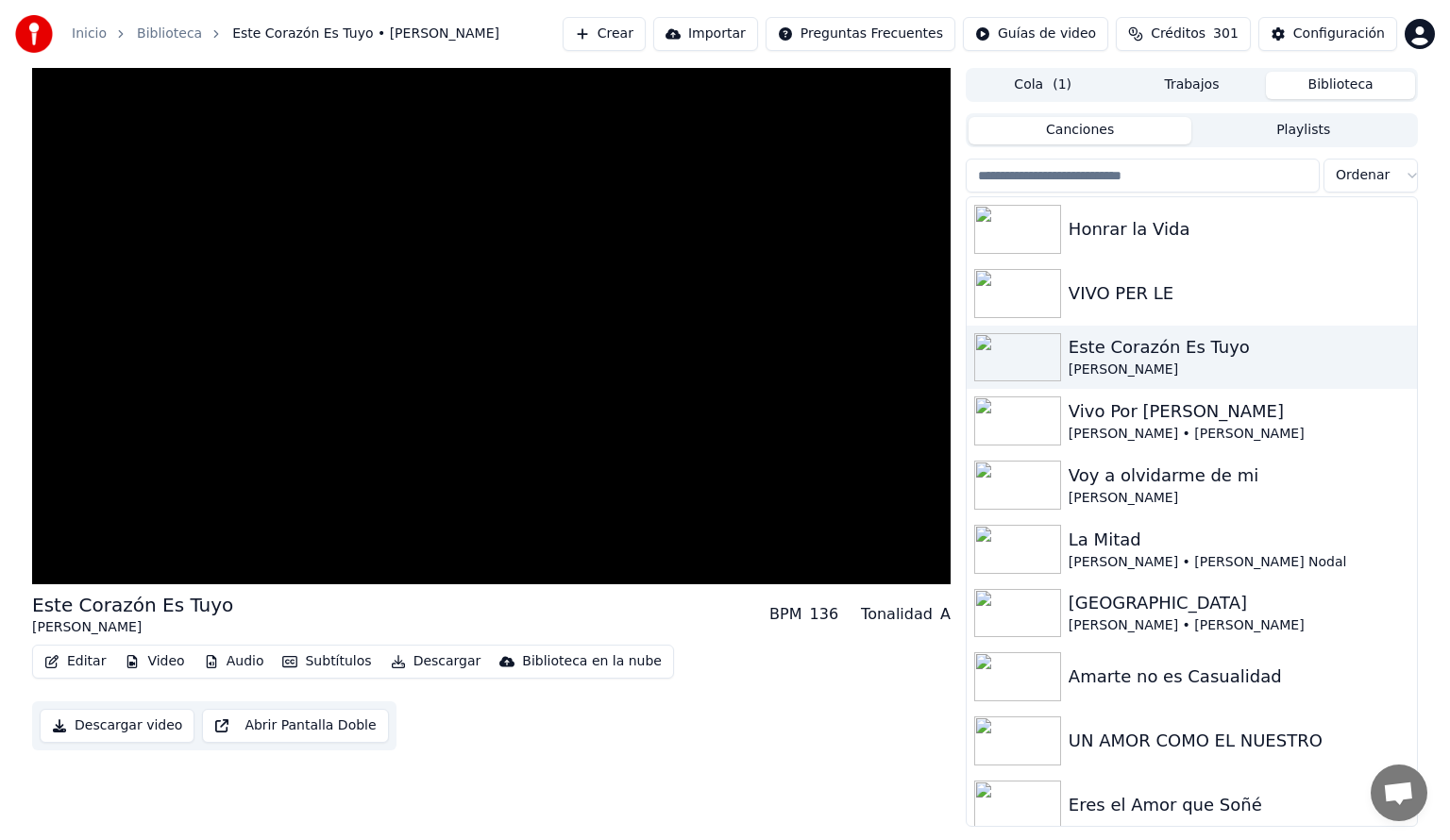
click at [883, 723] on div "Editar Video Audio Subtítulos Descargar Biblioteca en la nube Descargar video A…" at bounding box center [491, 697] width 918 height 105
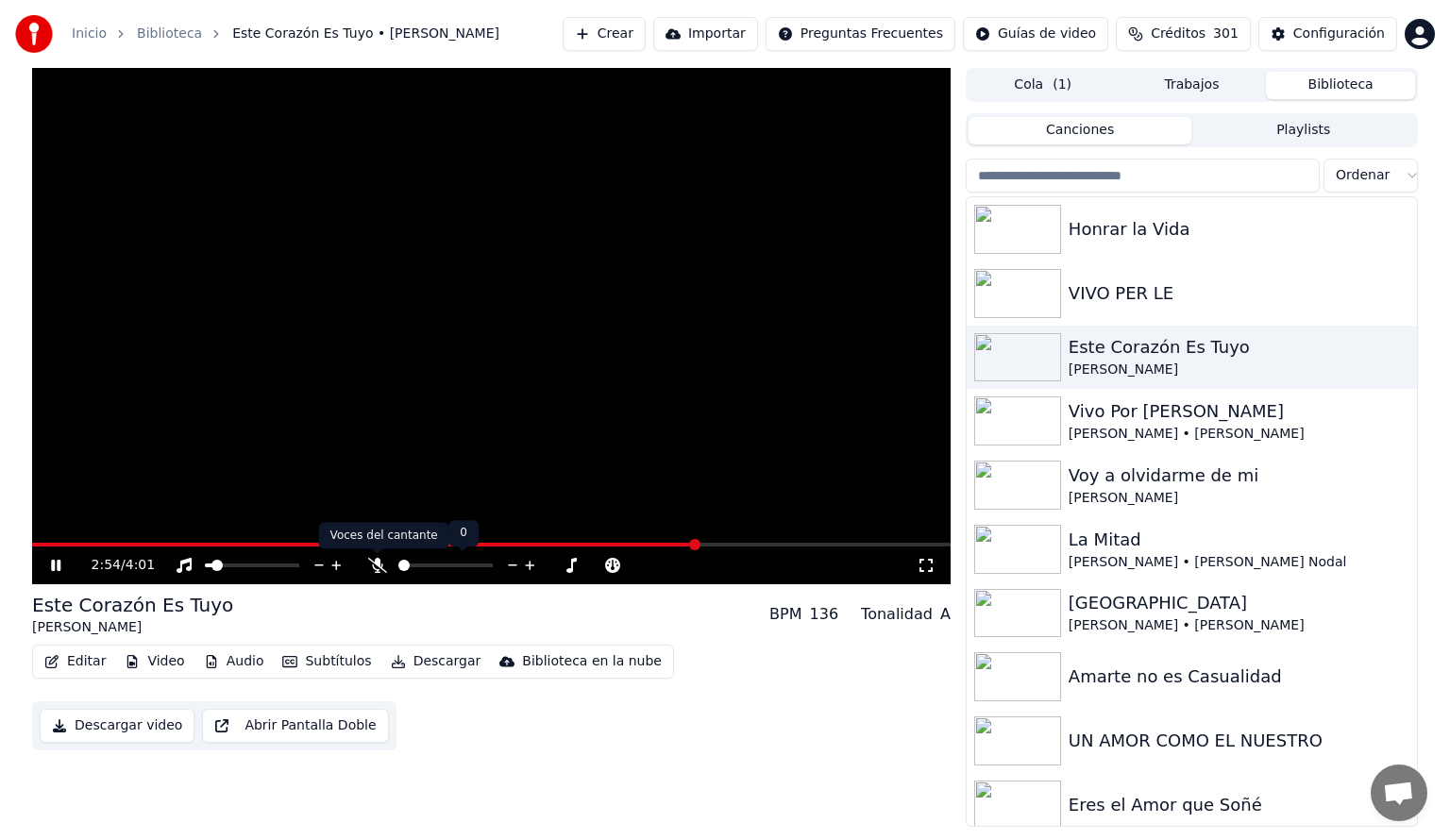
click at [380, 566] on icon at bounding box center [378, 565] width 19 height 15
click at [98, 547] on div "3:00 / 4:01" at bounding box center [491, 564] width 918 height 37
click at [99, 539] on video at bounding box center [491, 326] width 918 height 516
click at [97, 544] on span at bounding box center [64, 544] width 65 height 4
click at [49, 573] on icon at bounding box center [69, 565] width 44 height 15
